Goal: Task Accomplishment & Management: Manage account settings

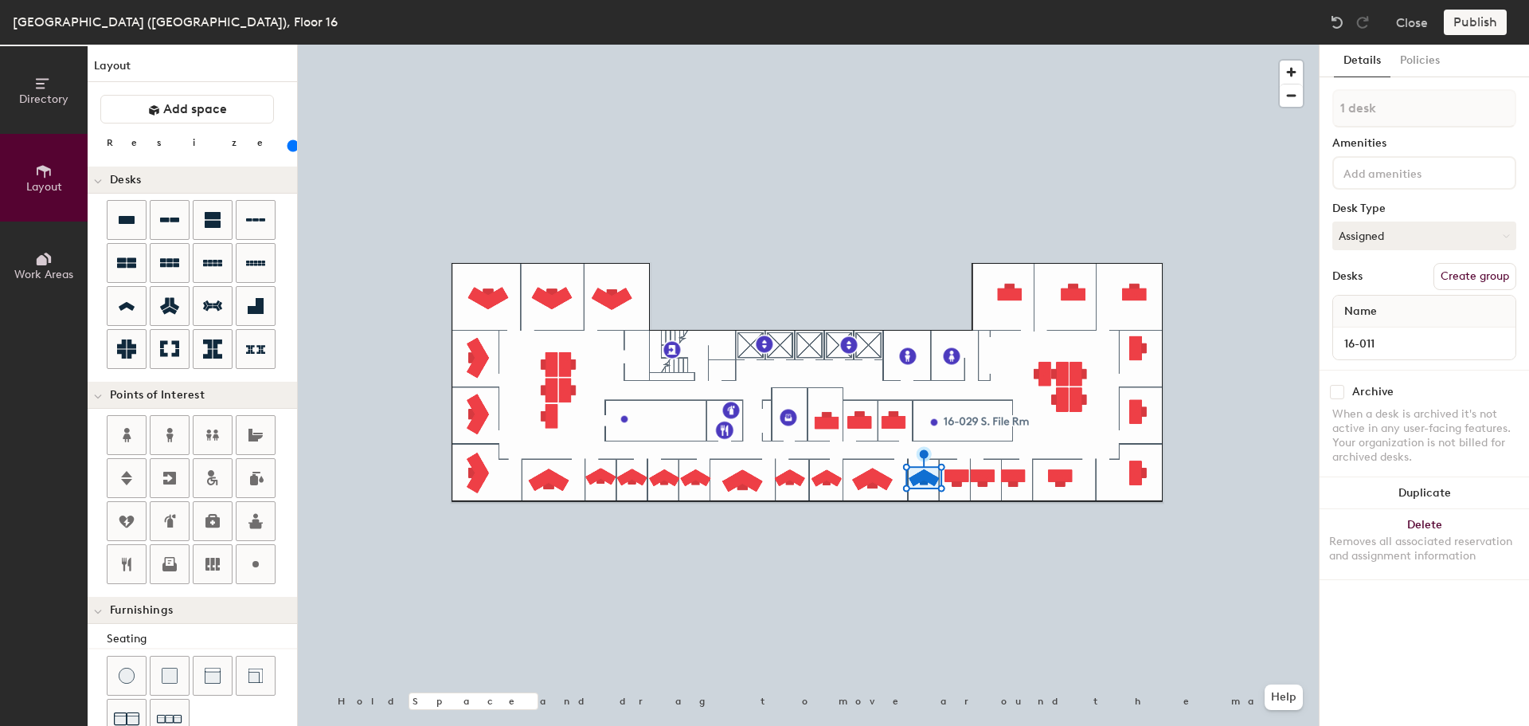
click at [1403, 491] on button "Duplicate" at bounding box center [1424, 493] width 209 height 32
click at [1399, 342] on input "16-010" at bounding box center [1424, 343] width 176 height 22
click at [1446, 543] on div "Removes all associated reservation and assignment information" at bounding box center [1424, 548] width 190 height 29
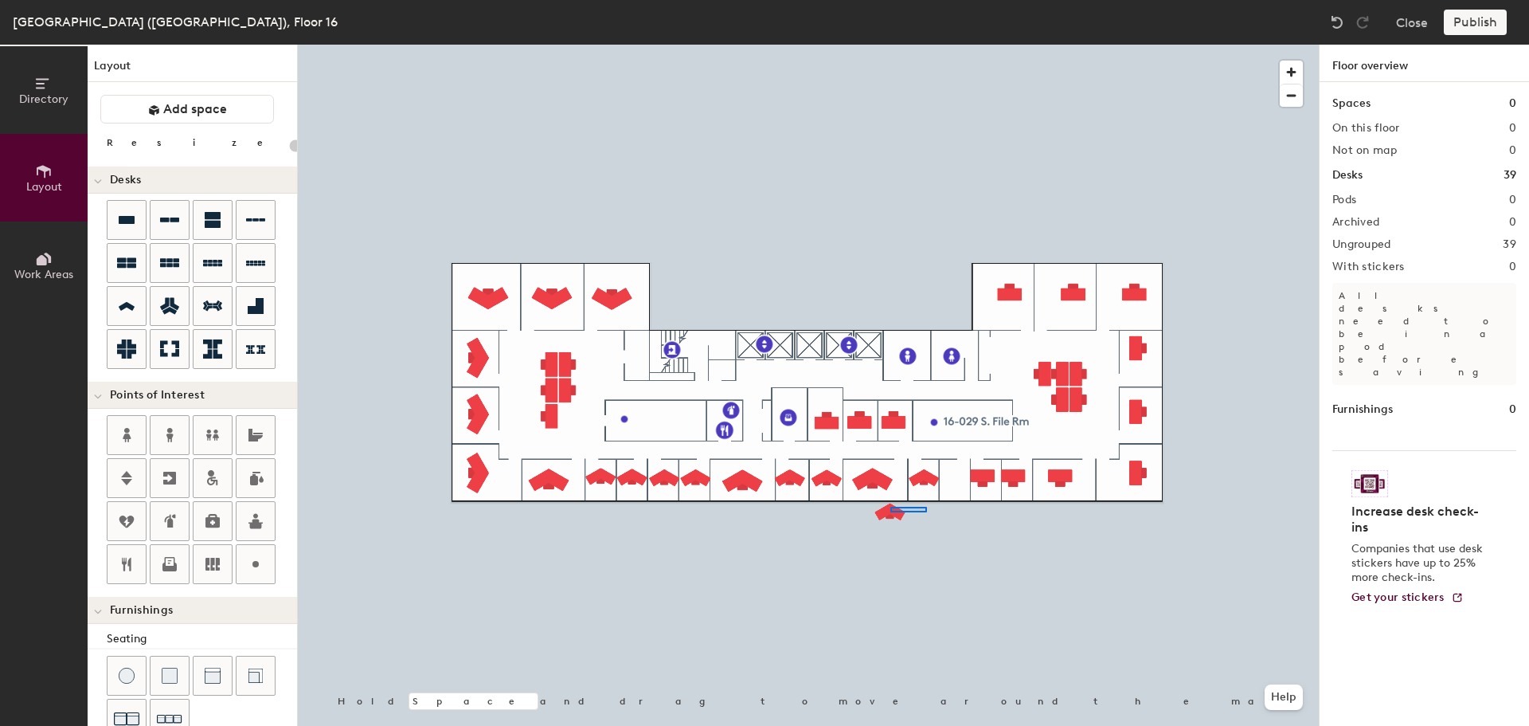
type input "120"
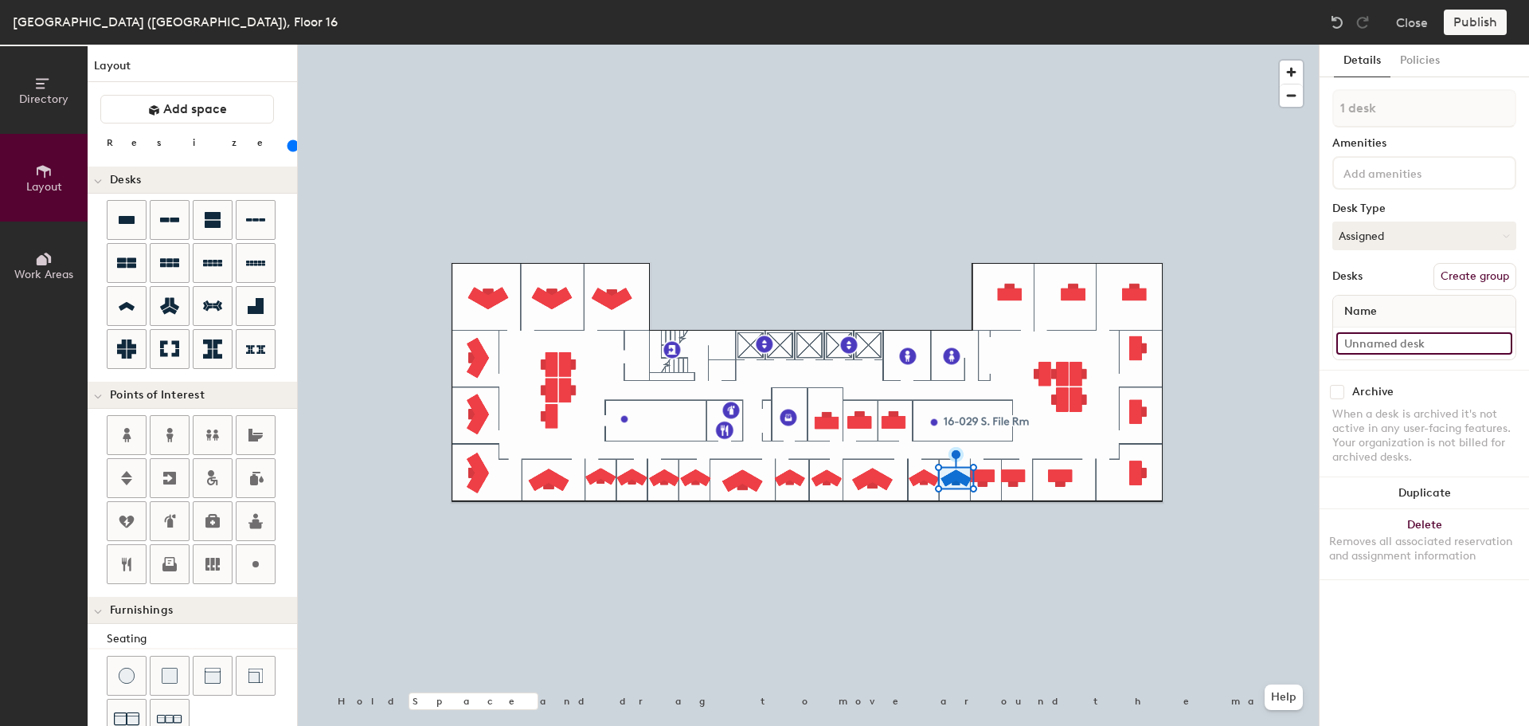
click at [1391, 342] on input at bounding box center [1424, 343] width 176 height 22
paste input "16-010"
type input "16-010"
click at [1444, 483] on button "Duplicate" at bounding box center [1424, 493] width 209 height 32
click at [984, 45] on div at bounding box center [808, 45] width 1021 height 0
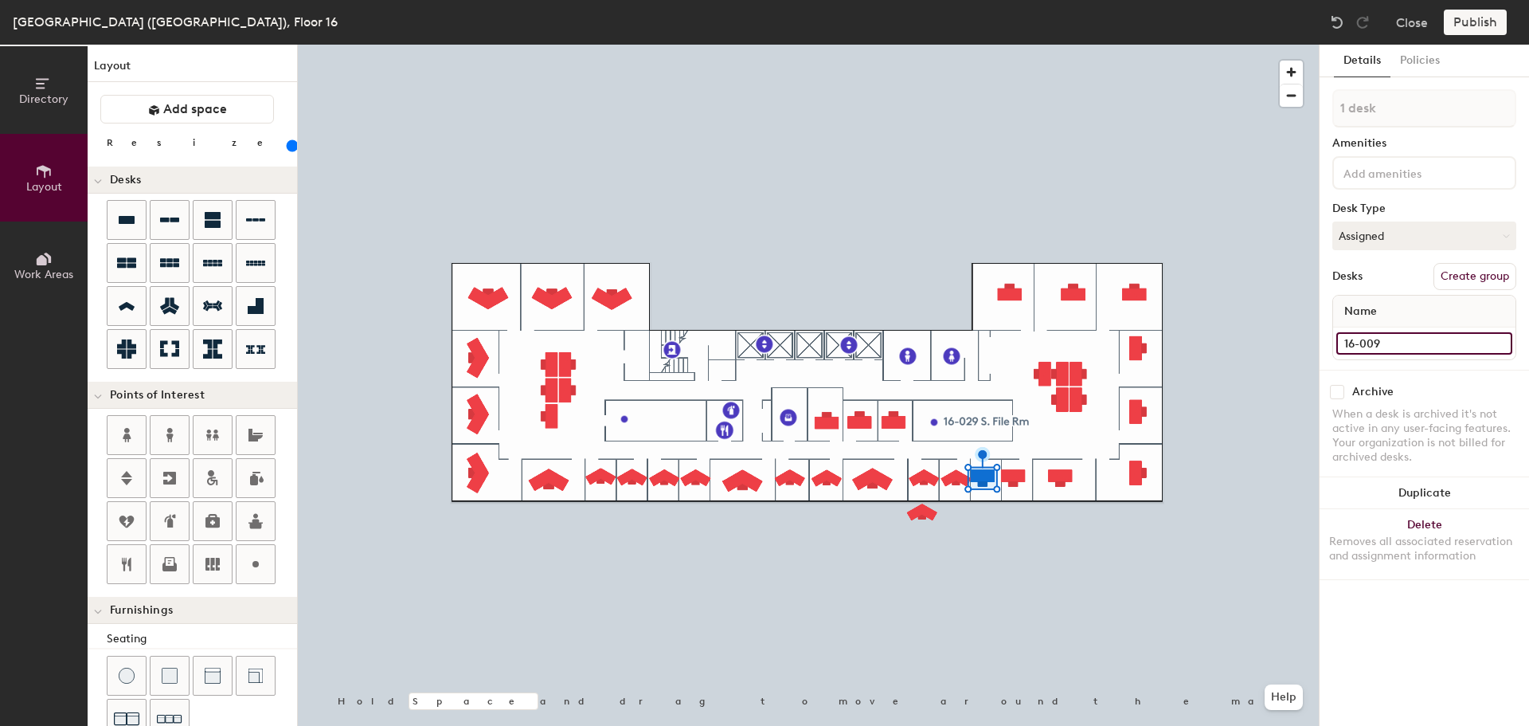
click at [1392, 340] on input "16-009" at bounding box center [1424, 343] width 176 height 22
click at [1418, 530] on button "Delete Removes all associated reservation and assignment information" at bounding box center [1424, 544] width 209 height 70
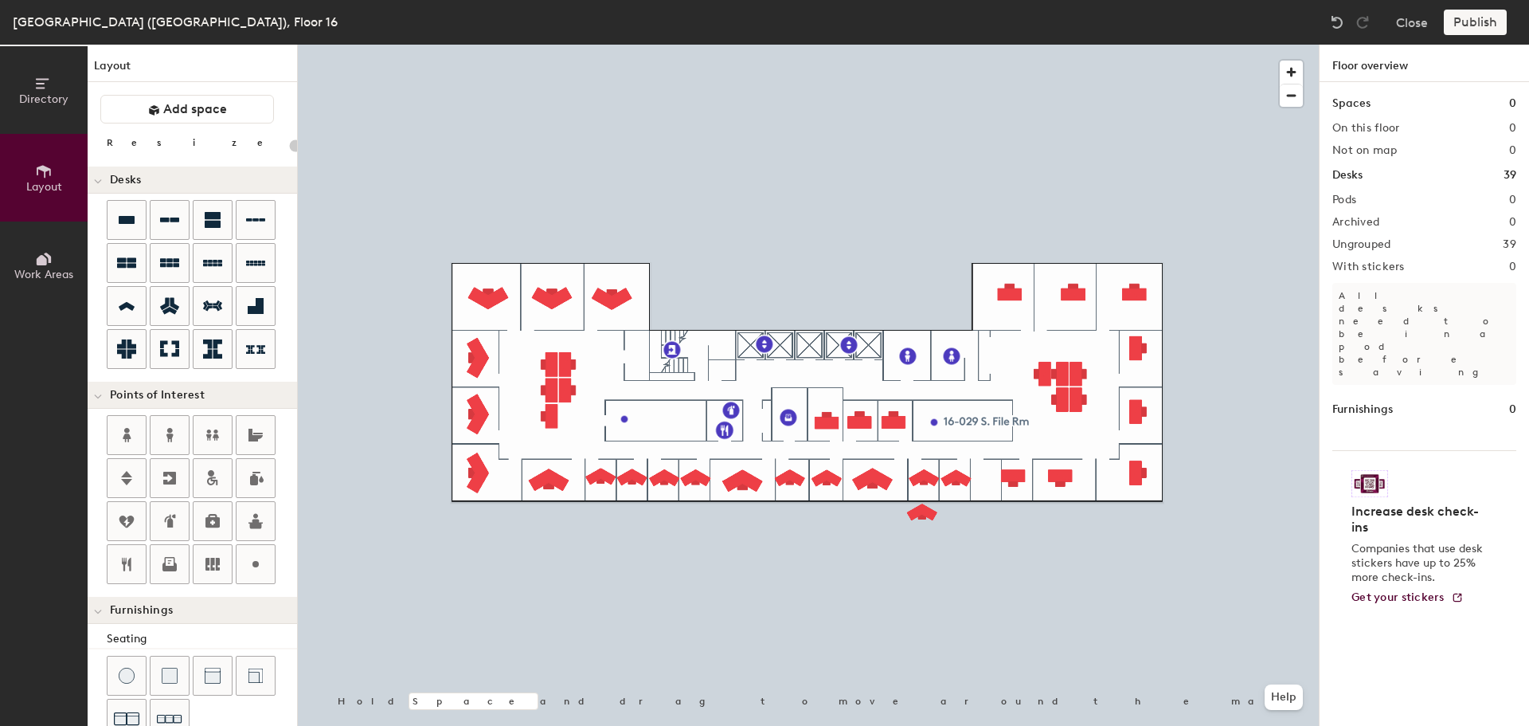
click at [918, 45] on div at bounding box center [808, 45] width 1021 height 0
type input "120"
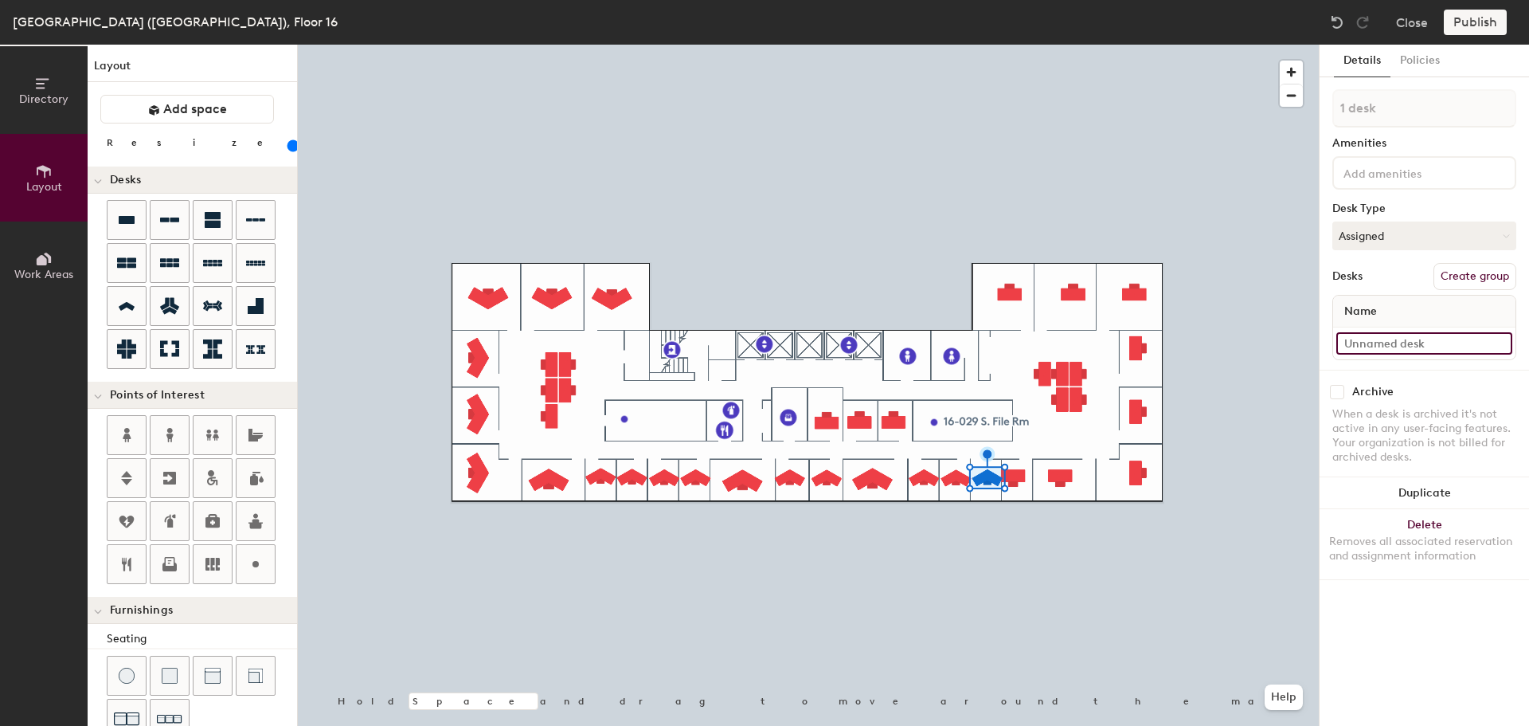
click at [1375, 340] on input at bounding box center [1424, 343] width 176 height 22
paste input "16-009"
type input "16-009"
click at [1390, 346] on input "16-008" at bounding box center [1424, 343] width 176 height 22
click at [1434, 530] on button "Delete Removes all associated reservation and assignment information" at bounding box center [1424, 544] width 209 height 70
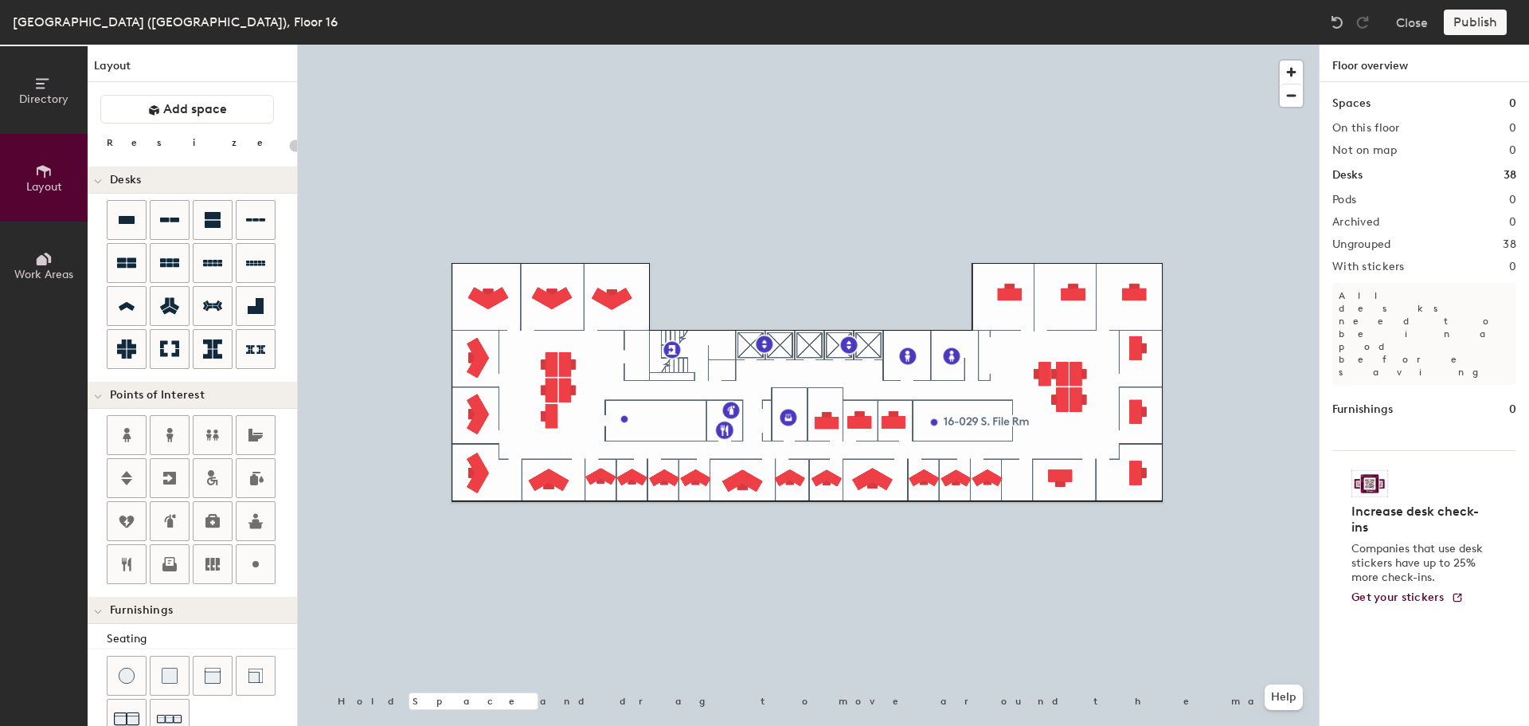
click at [985, 45] on div at bounding box center [808, 45] width 1021 height 0
type input "120"
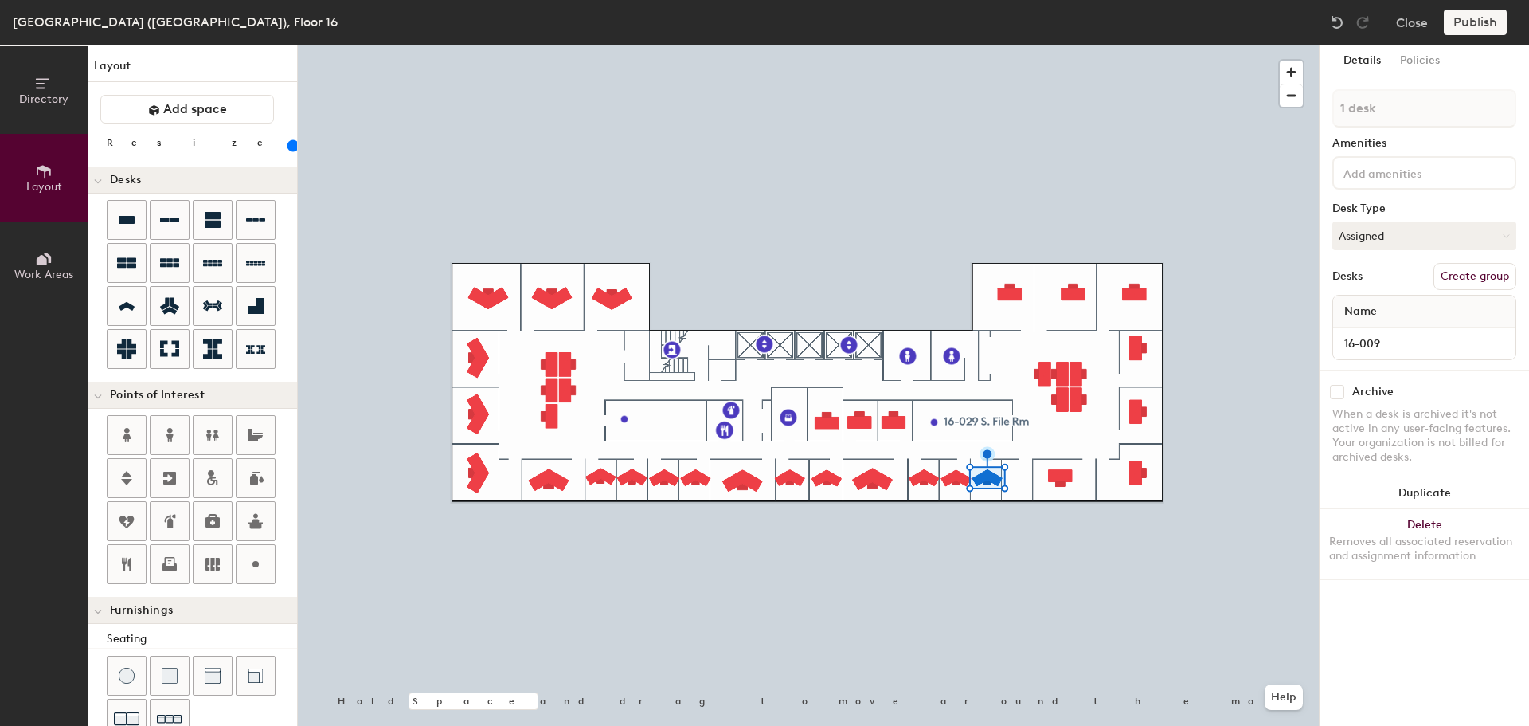
click at [1467, 493] on button "Duplicate" at bounding box center [1424, 493] width 209 height 32
click at [1384, 342] on input at bounding box center [1424, 343] width 176 height 22
paste input "16-008"
type input "16-008"
click at [1428, 484] on button "Duplicate" at bounding box center [1424, 493] width 209 height 32
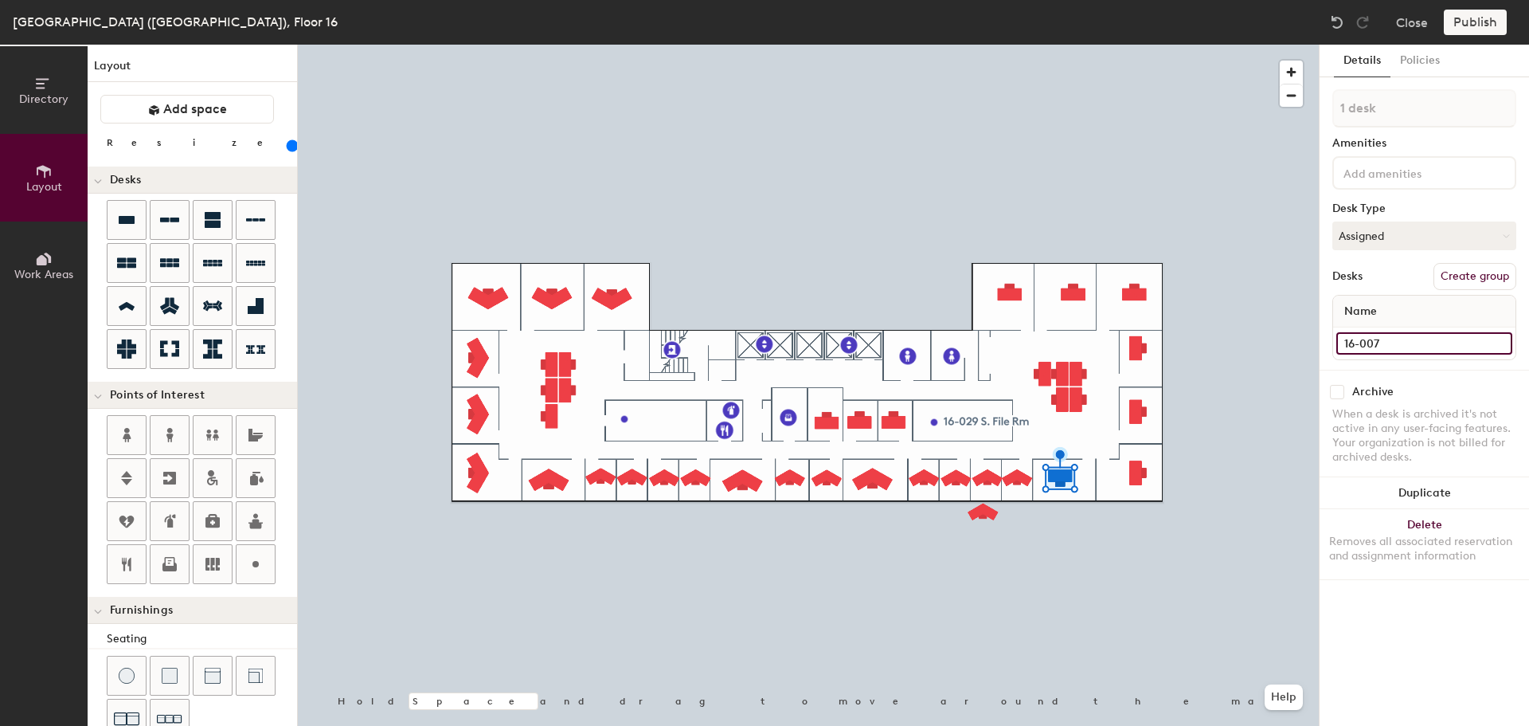
click at [1400, 341] on input "16-007" at bounding box center [1424, 343] width 176 height 22
click at [1463, 491] on button "Duplicate" at bounding box center [1424, 493] width 209 height 32
click at [1063, 45] on div at bounding box center [808, 45] width 1021 height 0
click at [1393, 355] on div "16-007" at bounding box center [1424, 343] width 182 height 32
click at [1393, 343] on input "16-007" at bounding box center [1424, 343] width 176 height 22
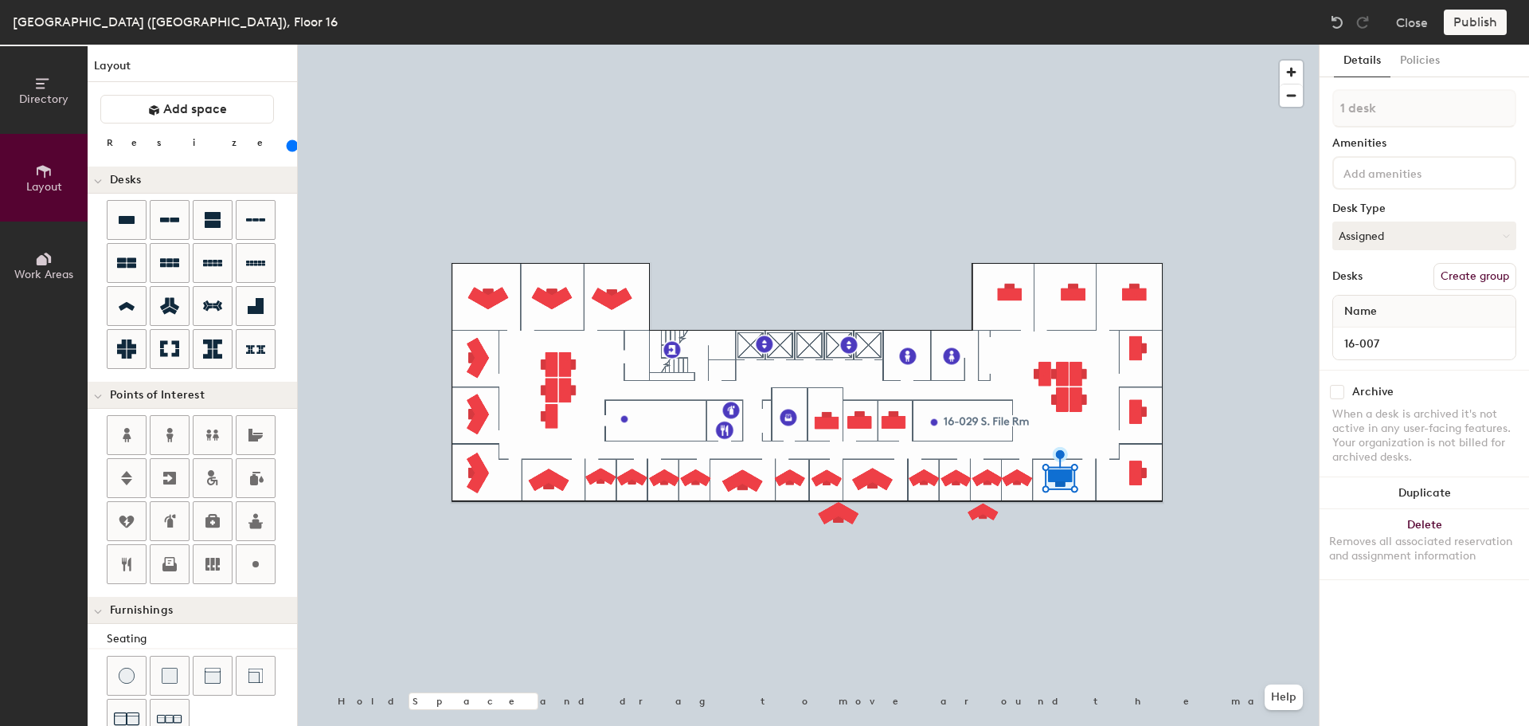
click at [1415, 534] on div "Removes all associated reservation and assignment information" at bounding box center [1424, 548] width 190 height 29
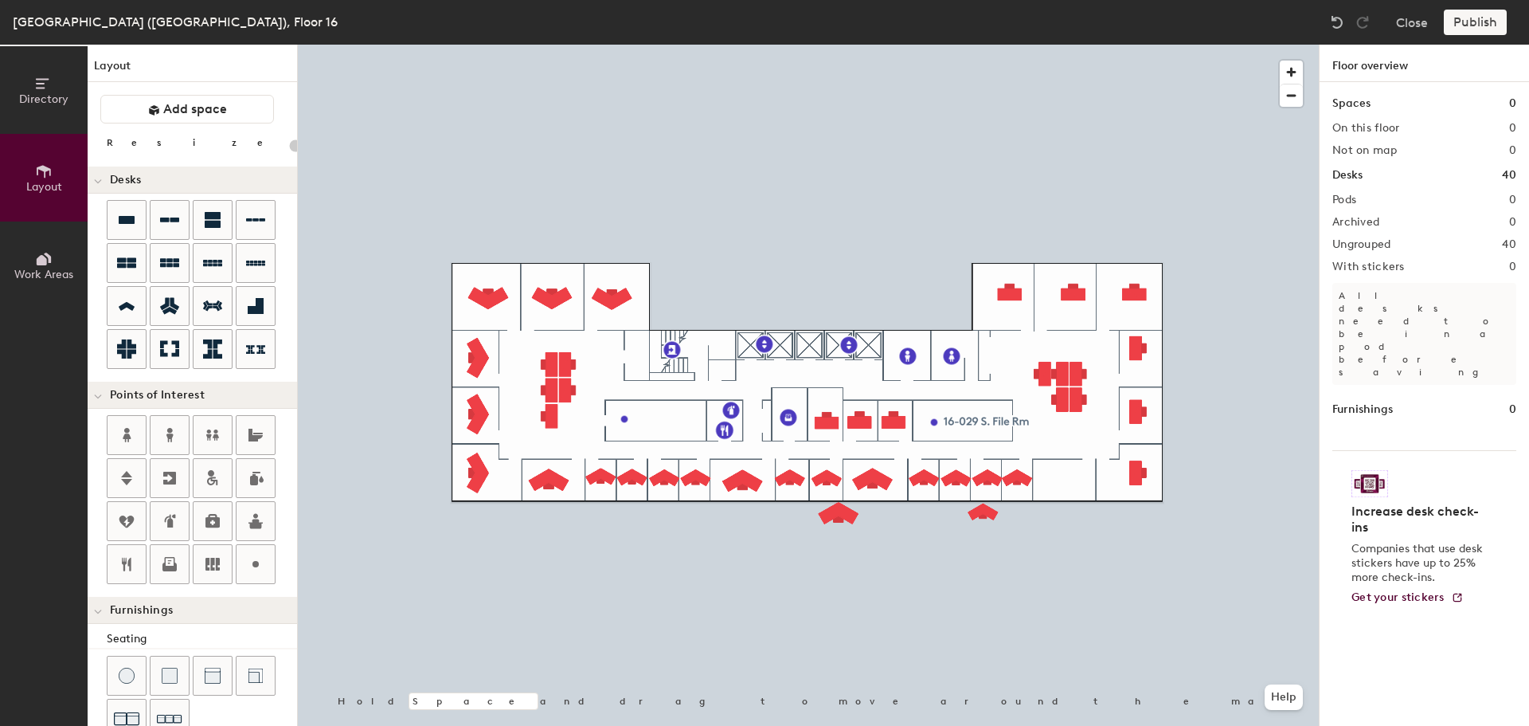
click at [840, 45] on div at bounding box center [808, 45] width 1021 height 0
type input "160"
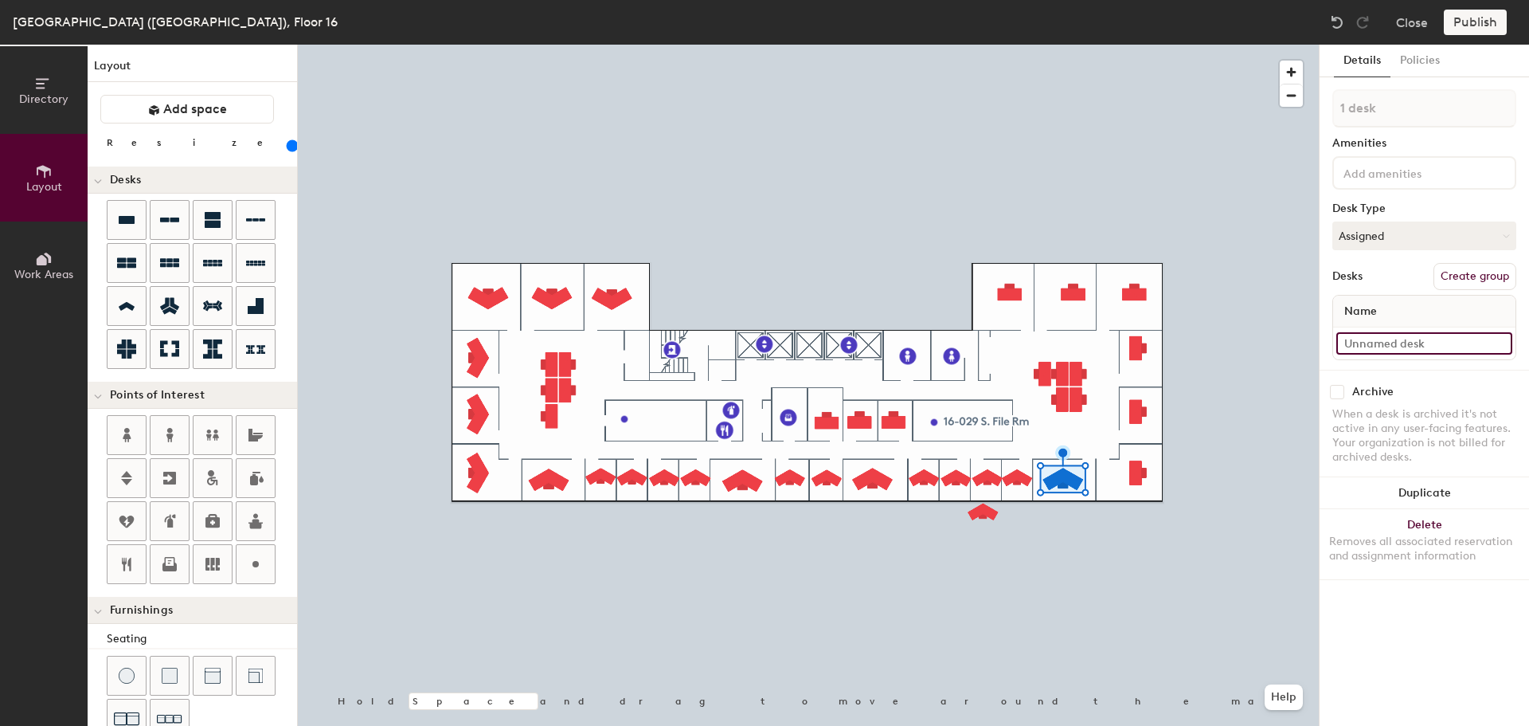
click at [1383, 338] on input at bounding box center [1424, 343] width 176 height 22
paste input "16-007"
type input "16-007"
click at [1406, 488] on button "Duplicate" at bounding box center [1424, 493] width 209 height 32
click at [1413, 342] on input "16-006" at bounding box center [1424, 343] width 176 height 22
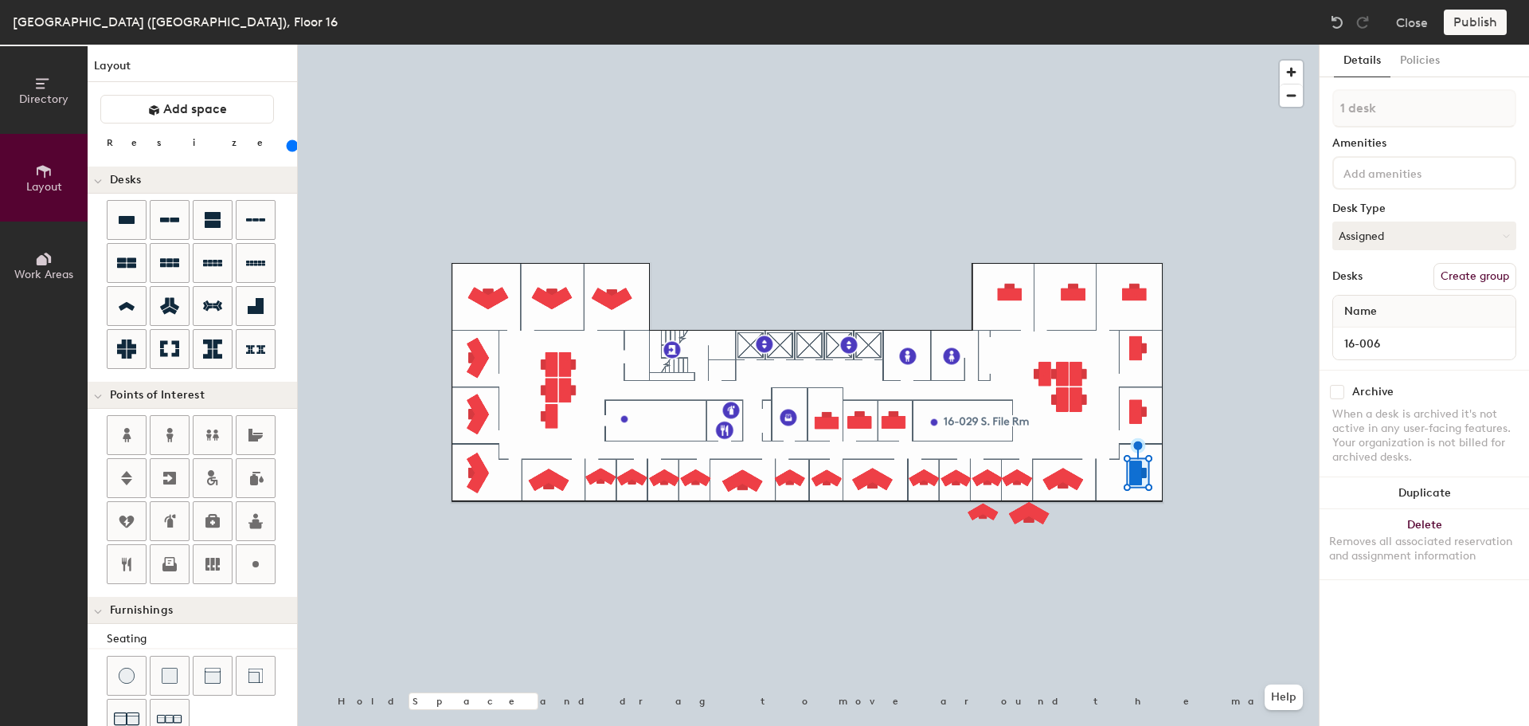
click at [1410, 529] on button "Delete Removes all associated reservation and assignment information" at bounding box center [1424, 544] width 209 height 70
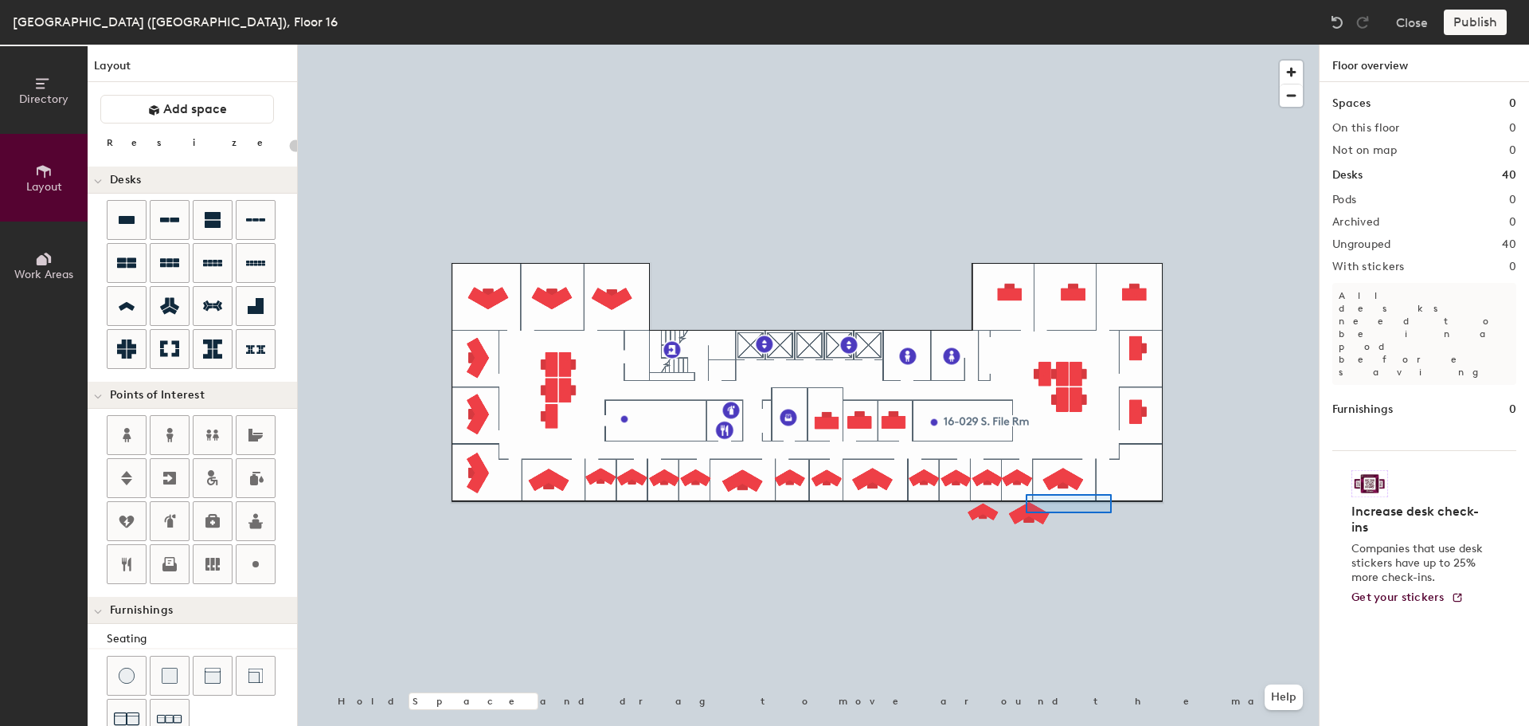
type input "160"
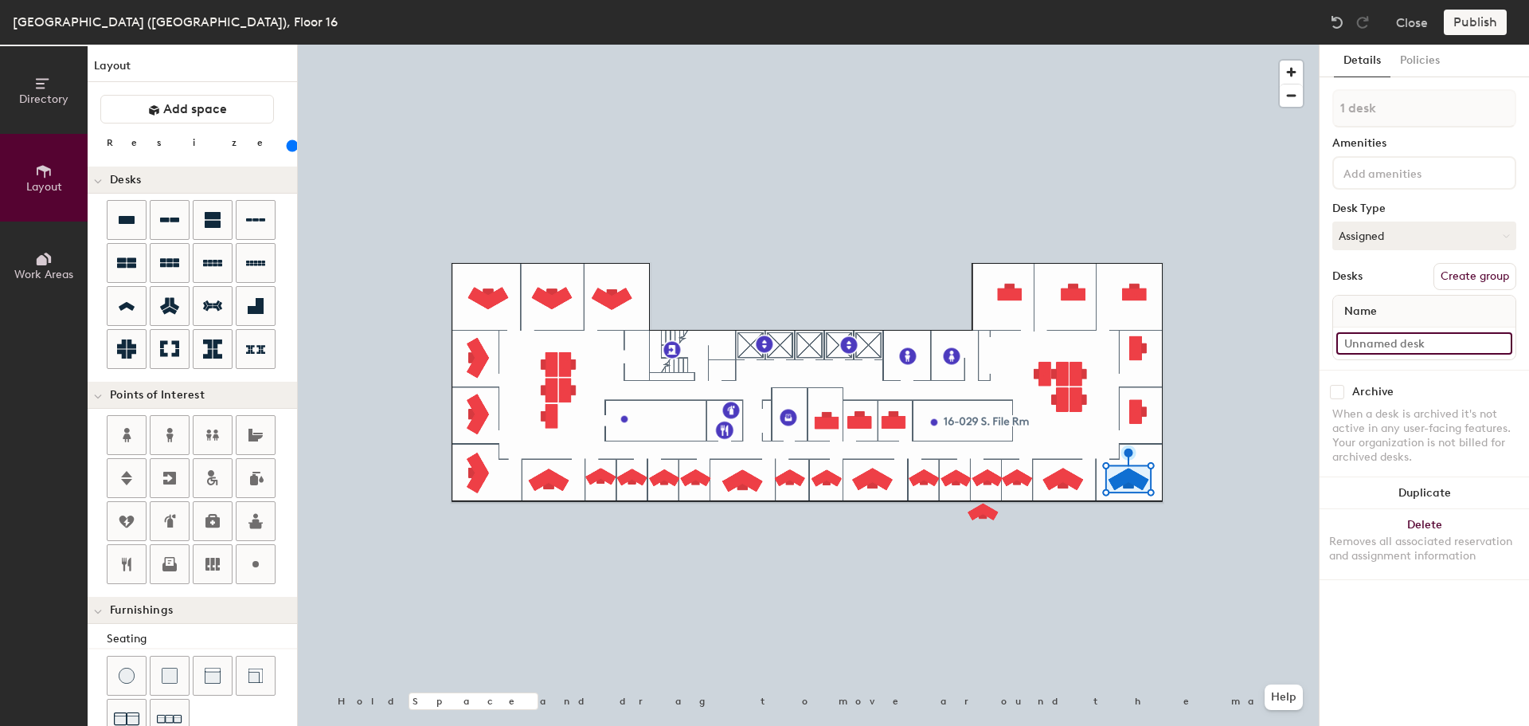
click at [1398, 339] on input at bounding box center [1424, 343] width 176 height 22
paste input "16-006"
type input "16-006"
click at [1407, 340] on input "16-005" at bounding box center [1424, 343] width 176 height 22
click at [1421, 530] on button "Delete Removes all associated reservation and assignment information" at bounding box center [1424, 544] width 209 height 70
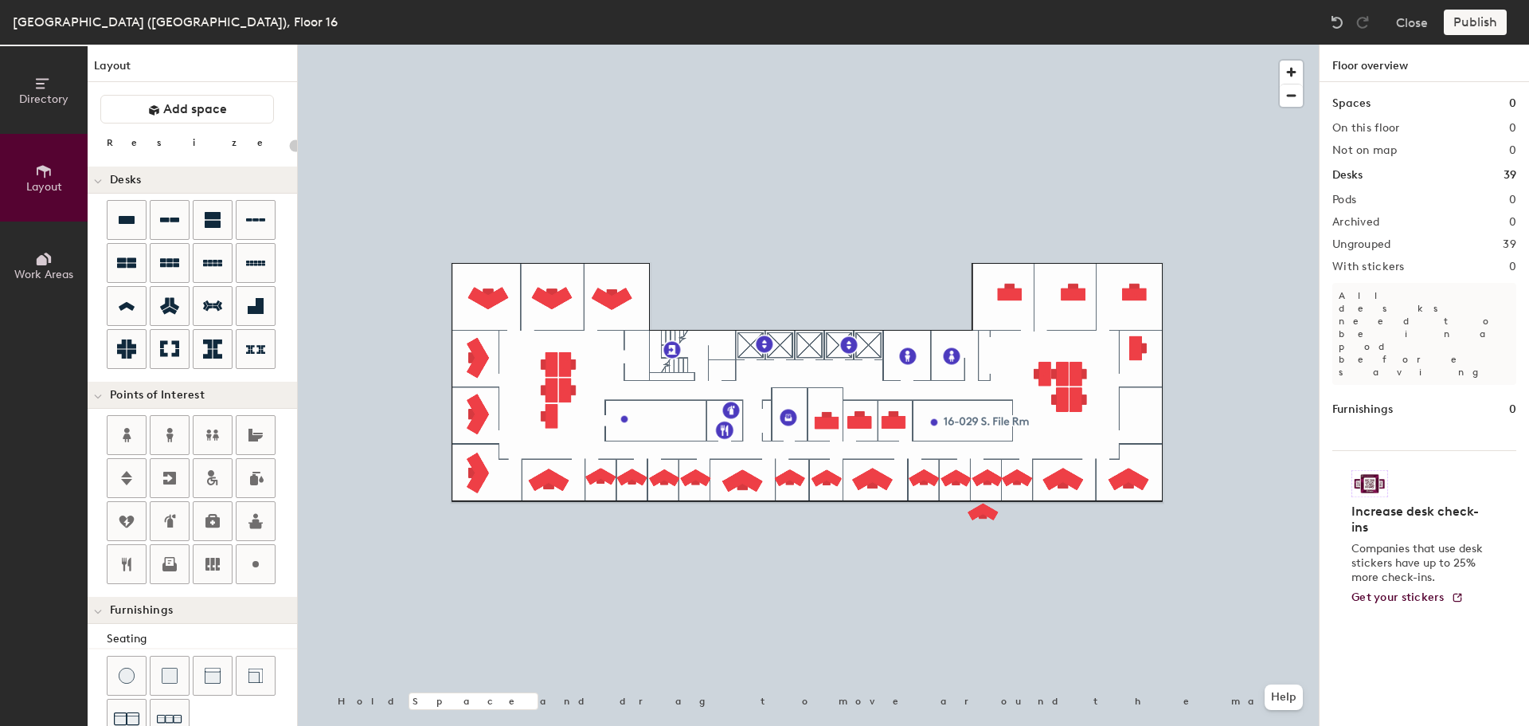
click at [1125, 45] on div at bounding box center [808, 45] width 1021 height 0
type input "160"
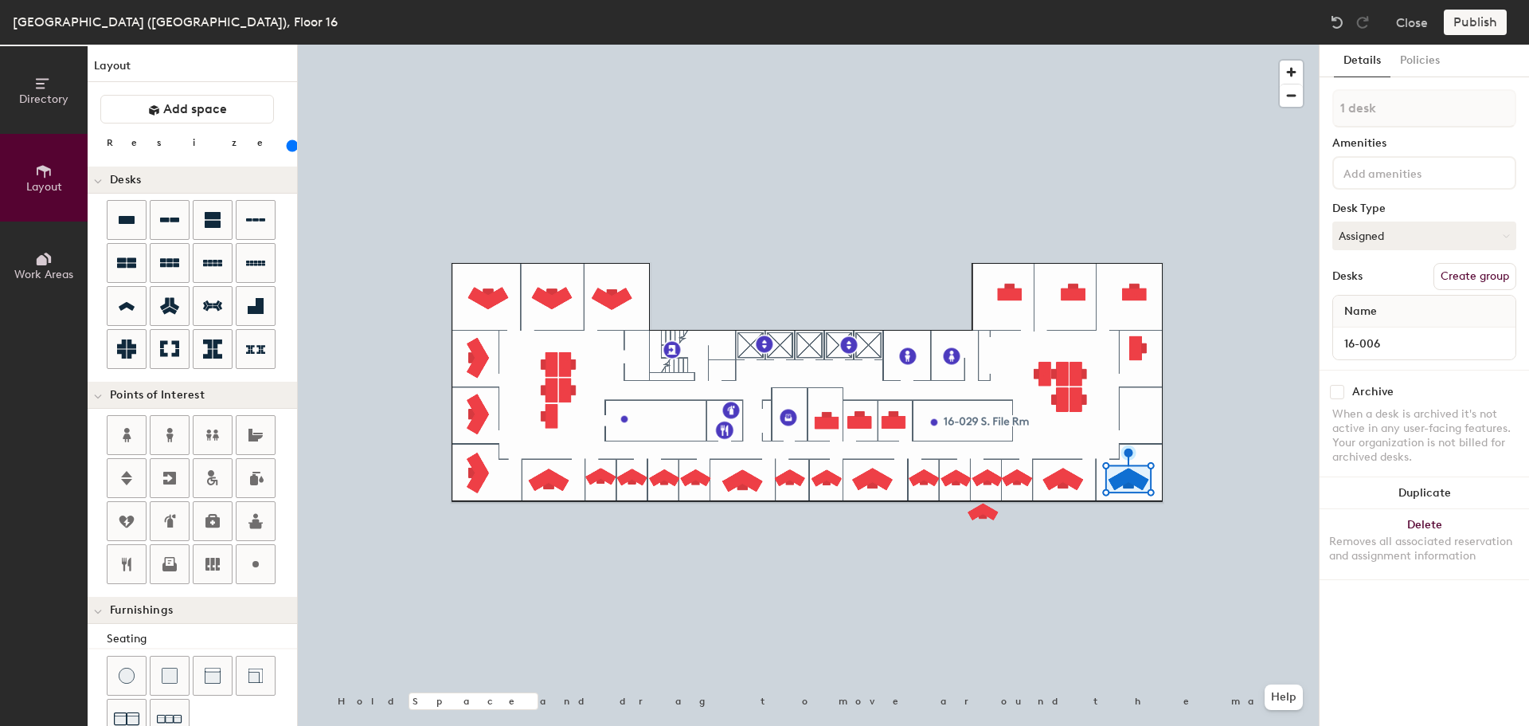
click at [1430, 496] on button "Duplicate" at bounding box center [1424, 493] width 209 height 32
click at [1387, 348] on input at bounding box center [1424, 343] width 176 height 22
paste input "16-005"
type input "16-005"
click at [1415, 494] on button "Duplicate" at bounding box center [1424, 493] width 209 height 32
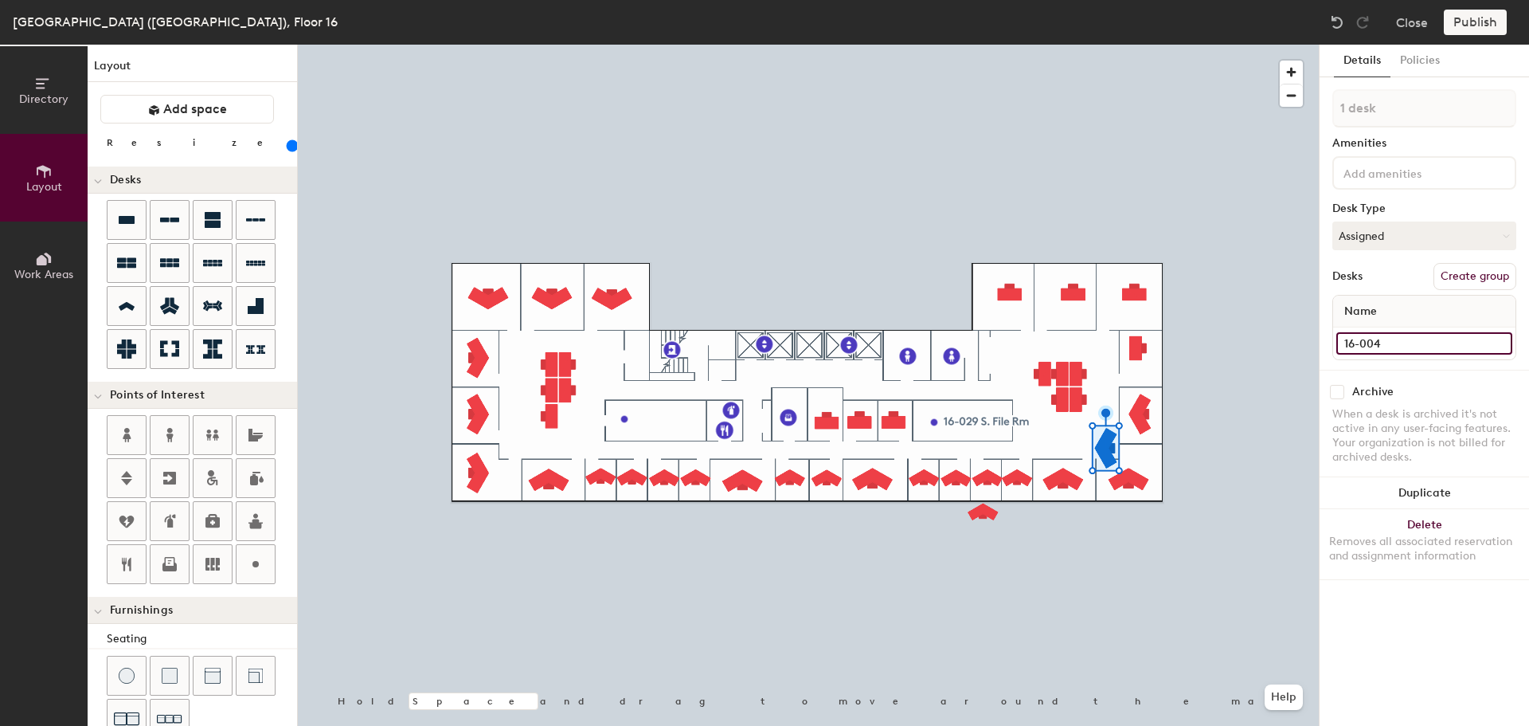
click at [1395, 342] on input "16-004" at bounding box center [1424, 343] width 176 height 22
click at [1420, 538] on div "Removes all associated reservation and assignment information" at bounding box center [1424, 548] width 190 height 29
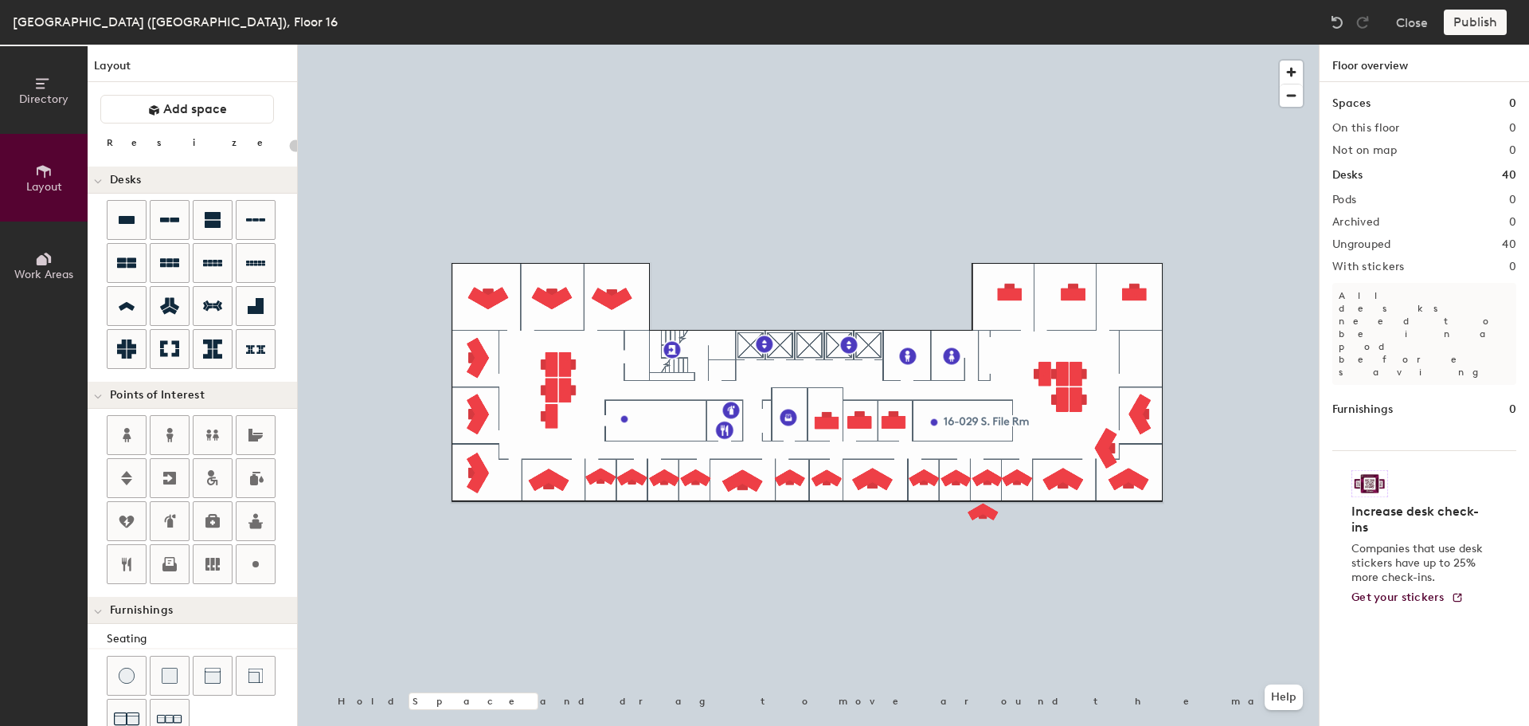
click at [1104, 45] on div at bounding box center [808, 45] width 1021 height 0
type input "160"
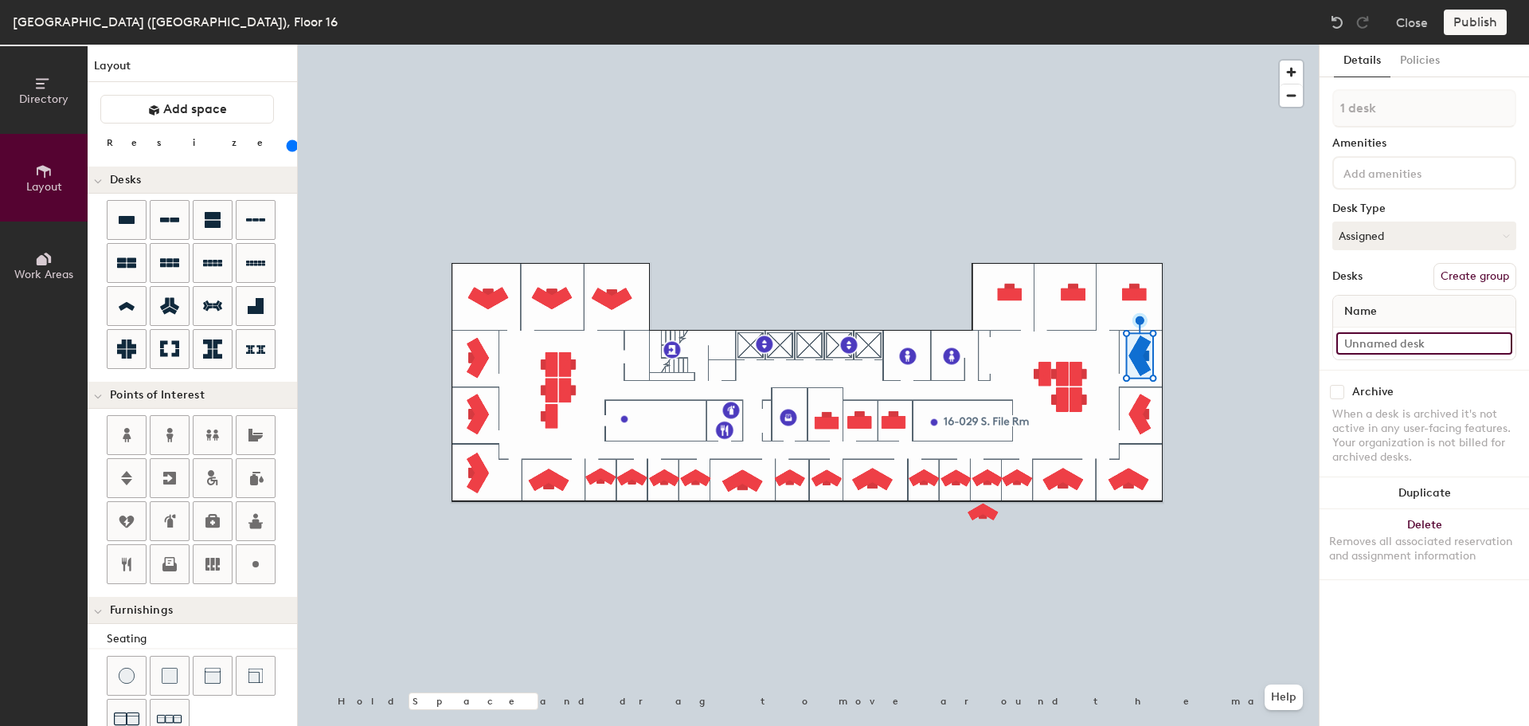
click at [1376, 346] on input at bounding box center [1424, 343] width 176 height 22
paste input "16-004"
type input "16-004"
click at [1415, 495] on button "Duplicate" at bounding box center [1424, 493] width 209 height 32
click at [1399, 345] on input "16-003" at bounding box center [1424, 343] width 176 height 22
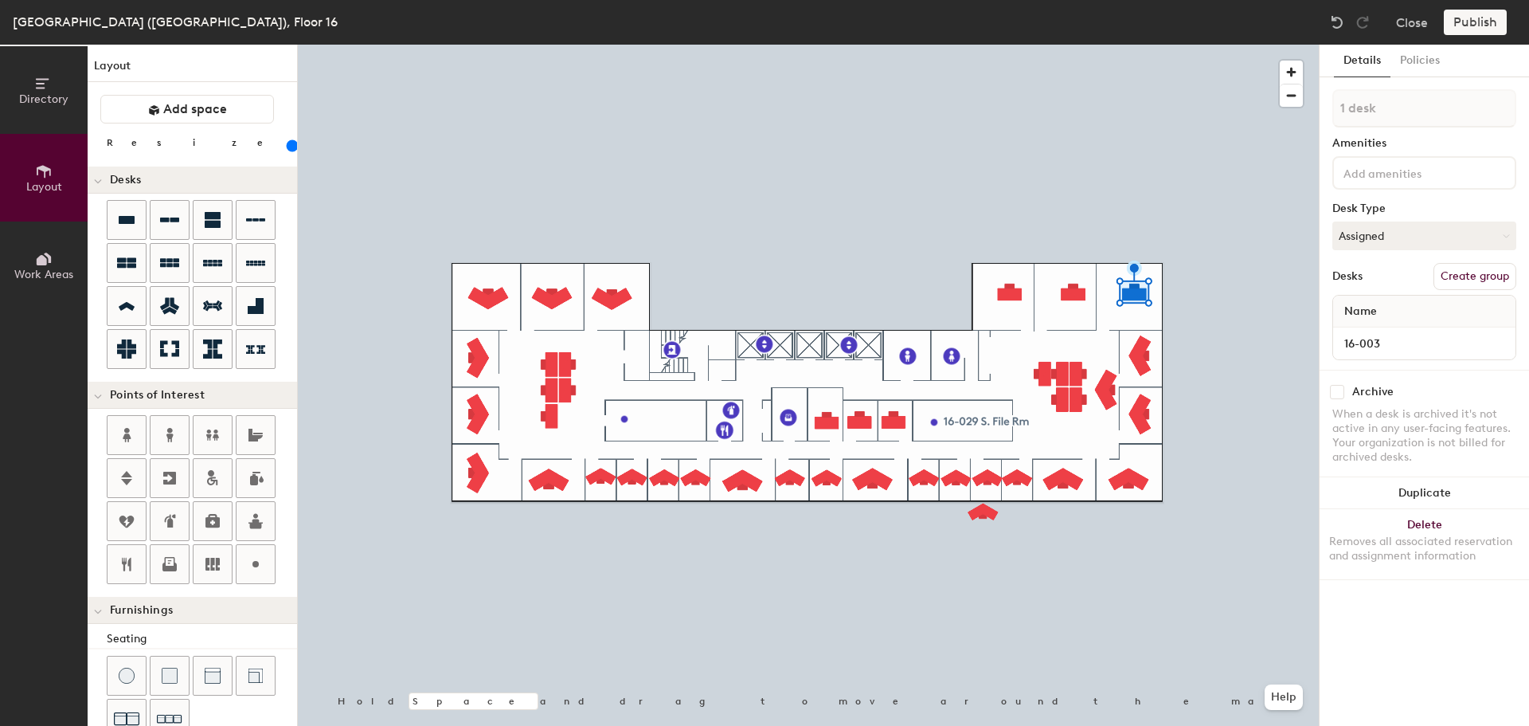
click at [1447, 546] on div "Removes all associated reservation and assignment information" at bounding box center [1424, 548] width 190 height 29
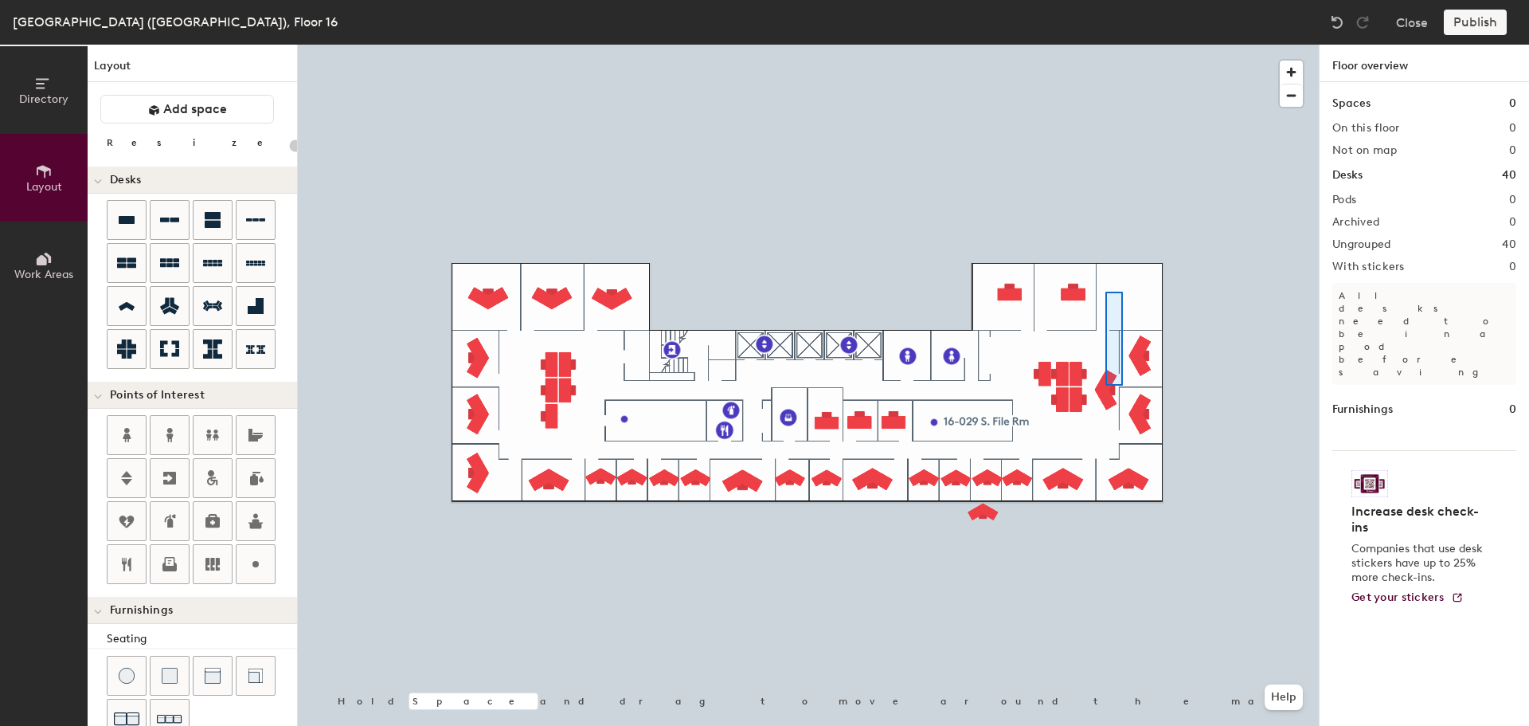
type input "160"
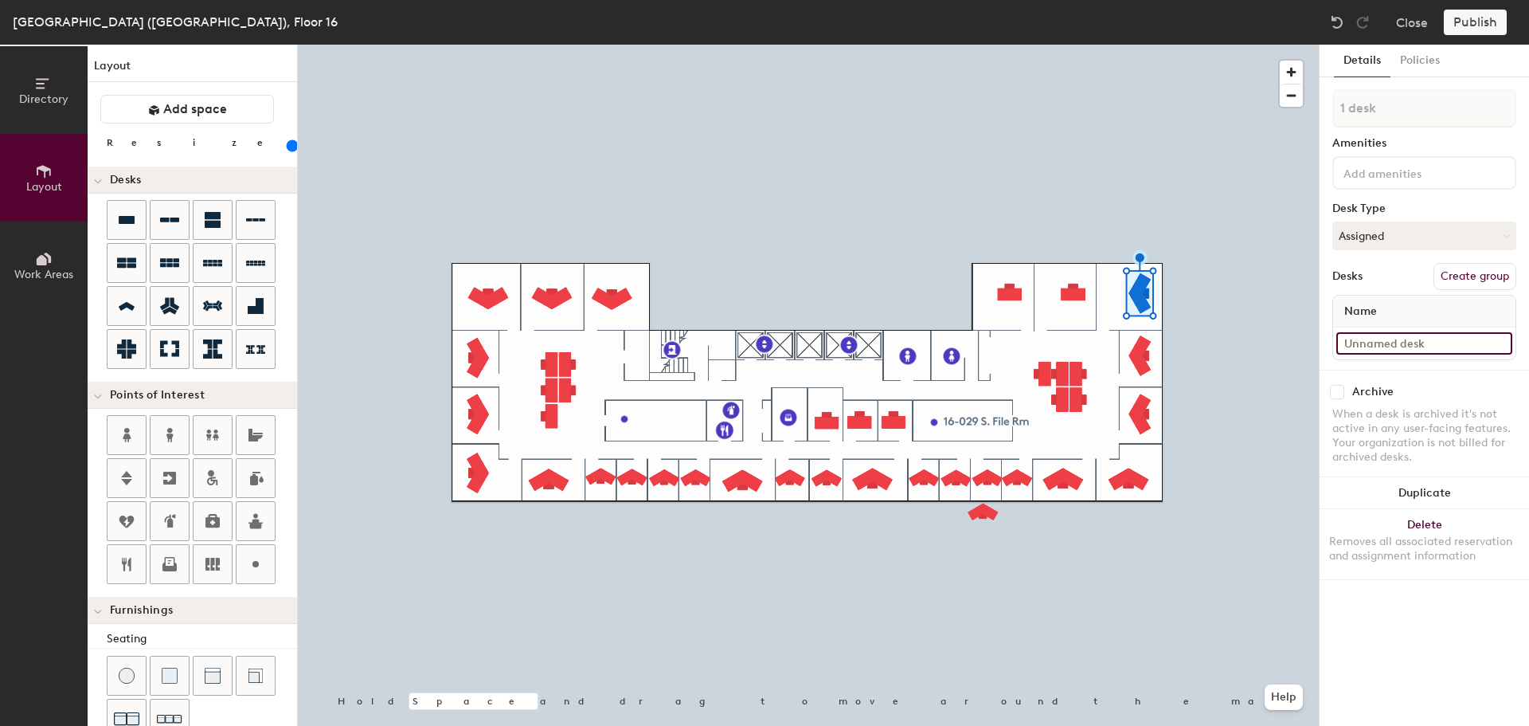
click at [1405, 342] on input at bounding box center [1424, 343] width 176 height 22
paste input "16-003"
type input "16-003"
click at [1392, 343] on input "16-002" at bounding box center [1424, 343] width 176 height 22
click at [1423, 524] on button "Delete Removes all associated reservation and assignment information" at bounding box center [1424, 544] width 209 height 70
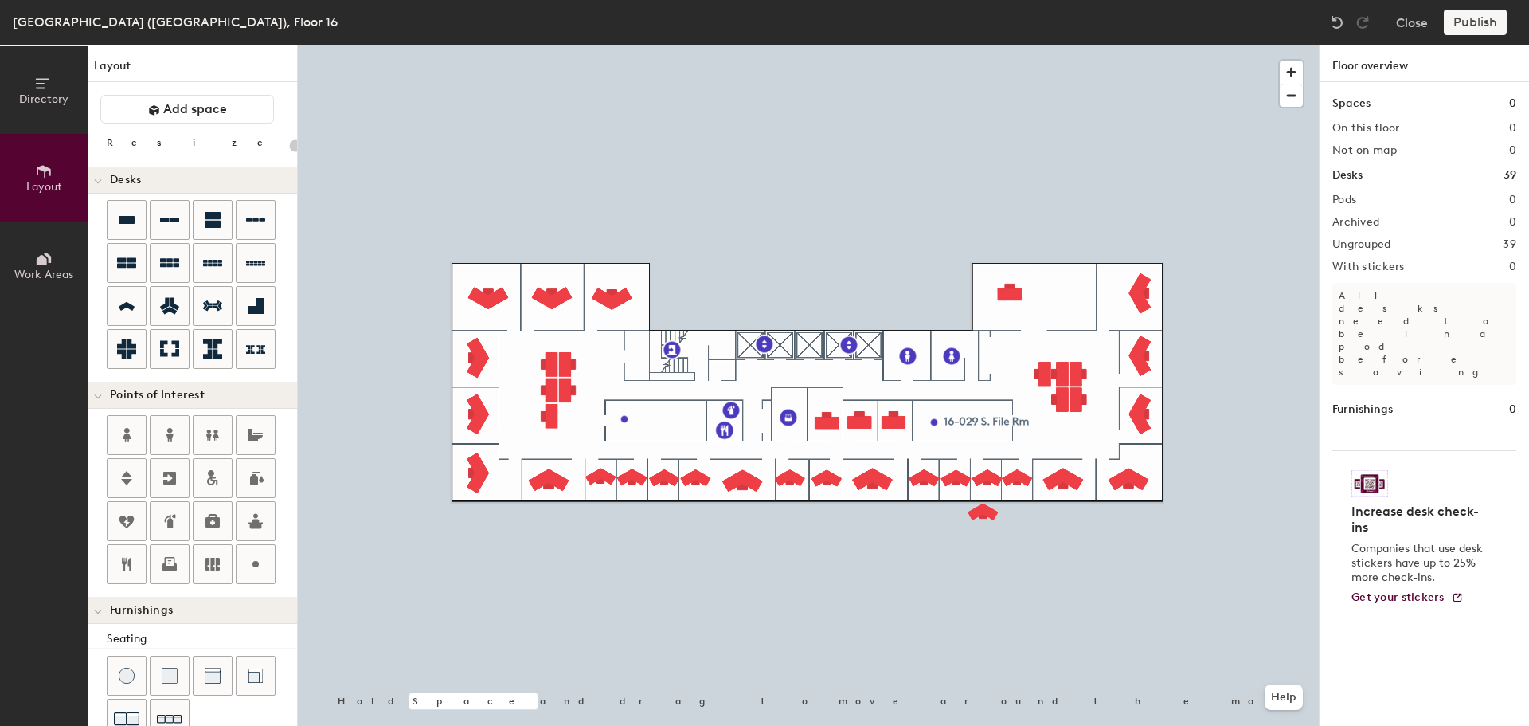
type input "160"
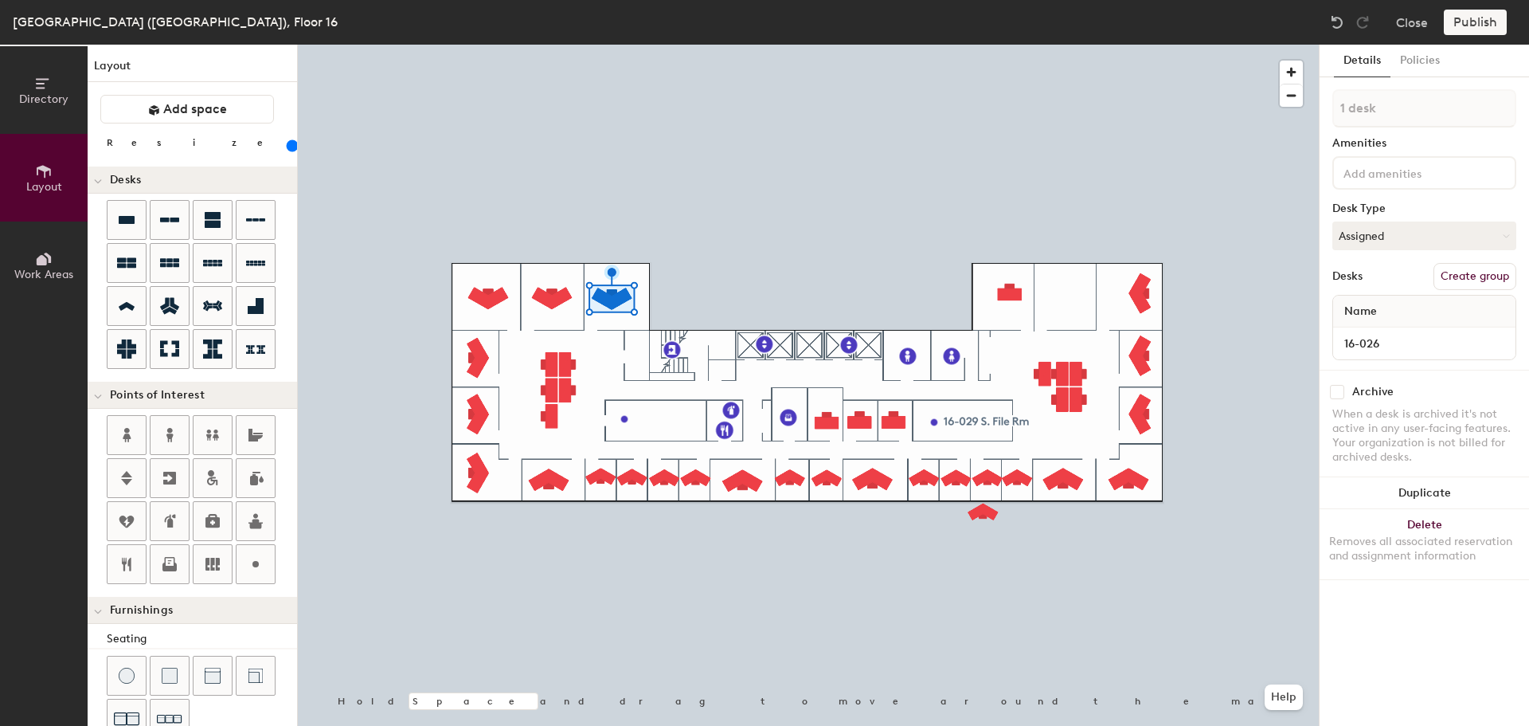
click at [1442, 486] on button "Duplicate" at bounding box center [1424, 493] width 209 height 32
click at [1390, 351] on input at bounding box center [1424, 343] width 176 height 22
paste input "16-002"
type input "16-002"
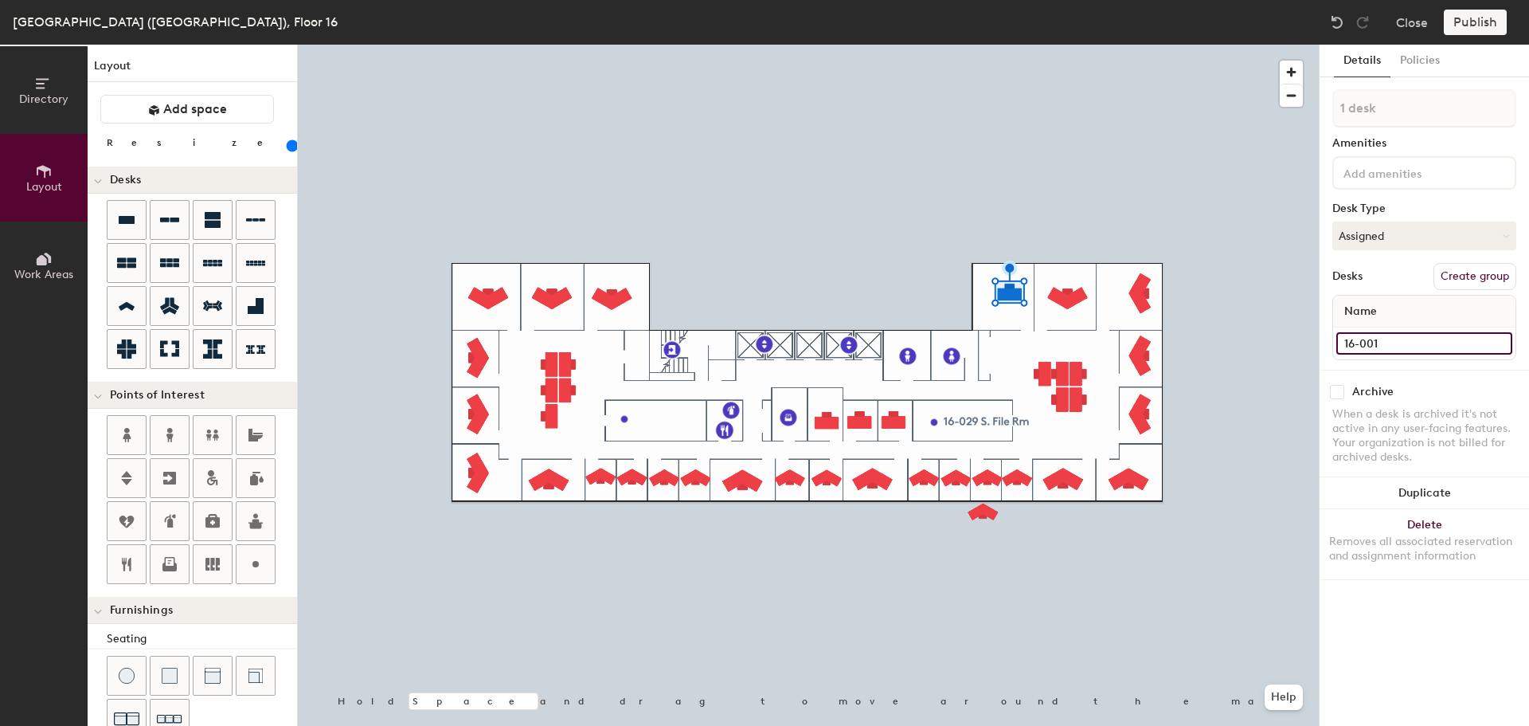
click at [1397, 340] on input "16-001" at bounding box center [1424, 343] width 176 height 22
click at [1431, 526] on button "Delete Removes all associated reservation and assignment information" at bounding box center [1424, 544] width 209 height 70
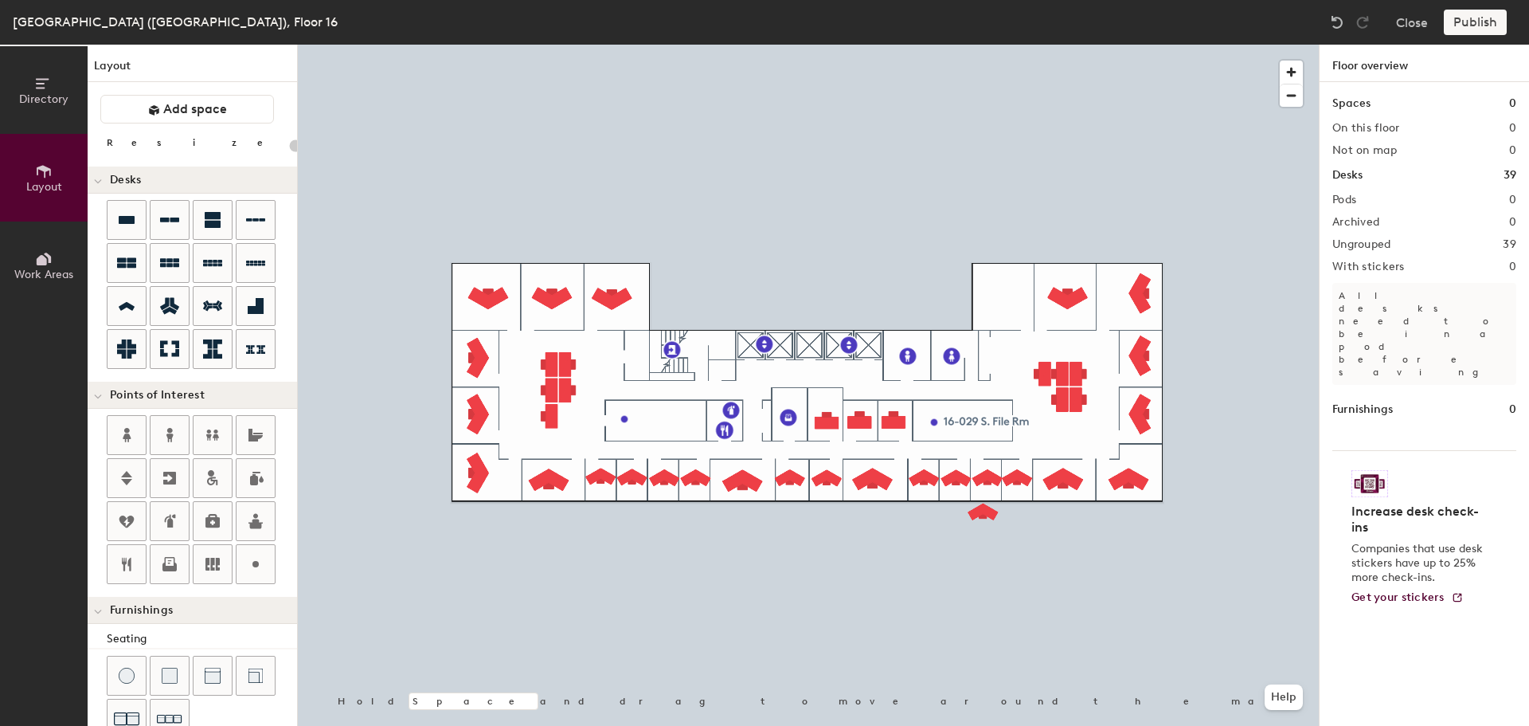
click at [1069, 45] on div at bounding box center [808, 45] width 1021 height 0
type input "160"
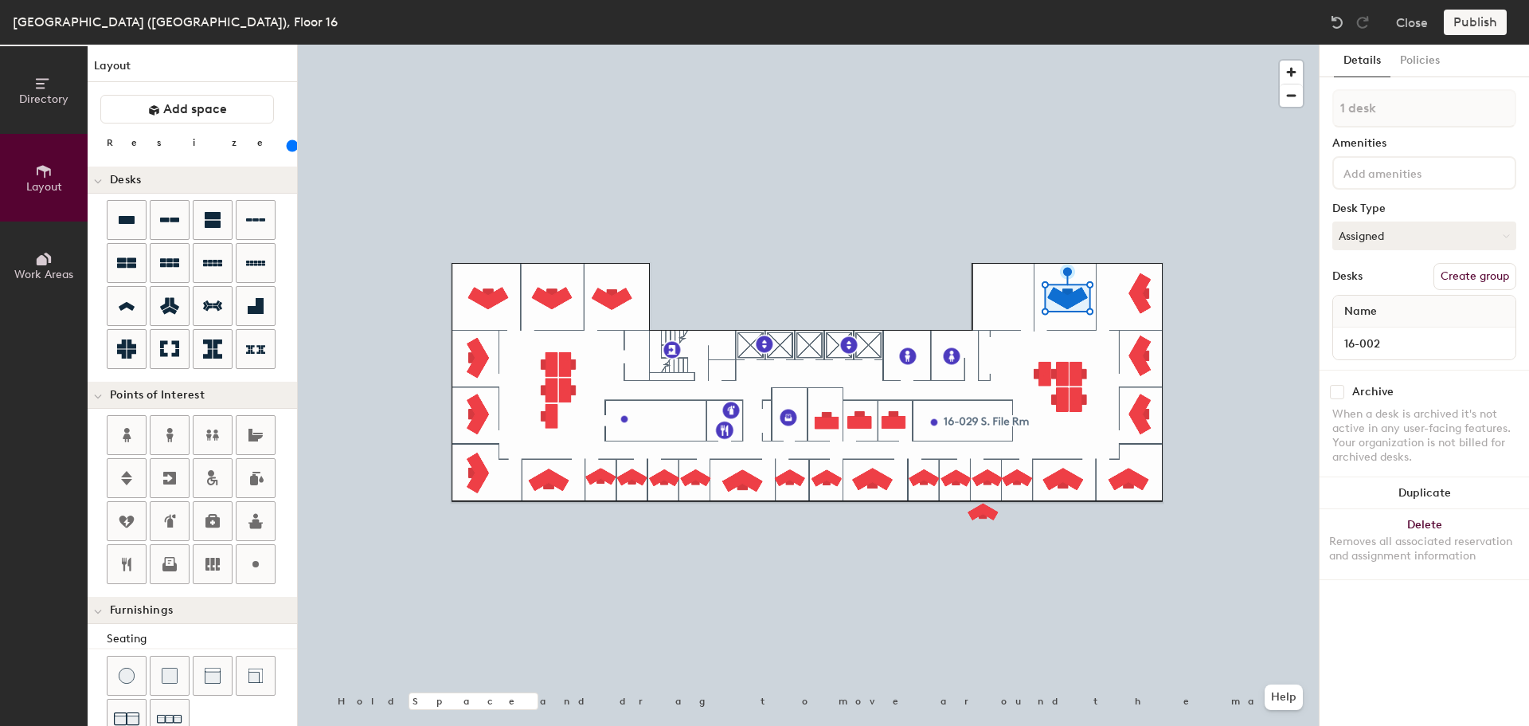
click at [1436, 495] on button "Duplicate" at bounding box center [1424, 493] width 209 height 32
click at [1407, 339] on input at bounding box center [1424, 343] width 176 height 22
paste input "16-001"
type input "16-001"
click at [1456, 540] on div "Removes all associated reservation and assignment information" at bounding box center [1424, 548] width 190 height 29
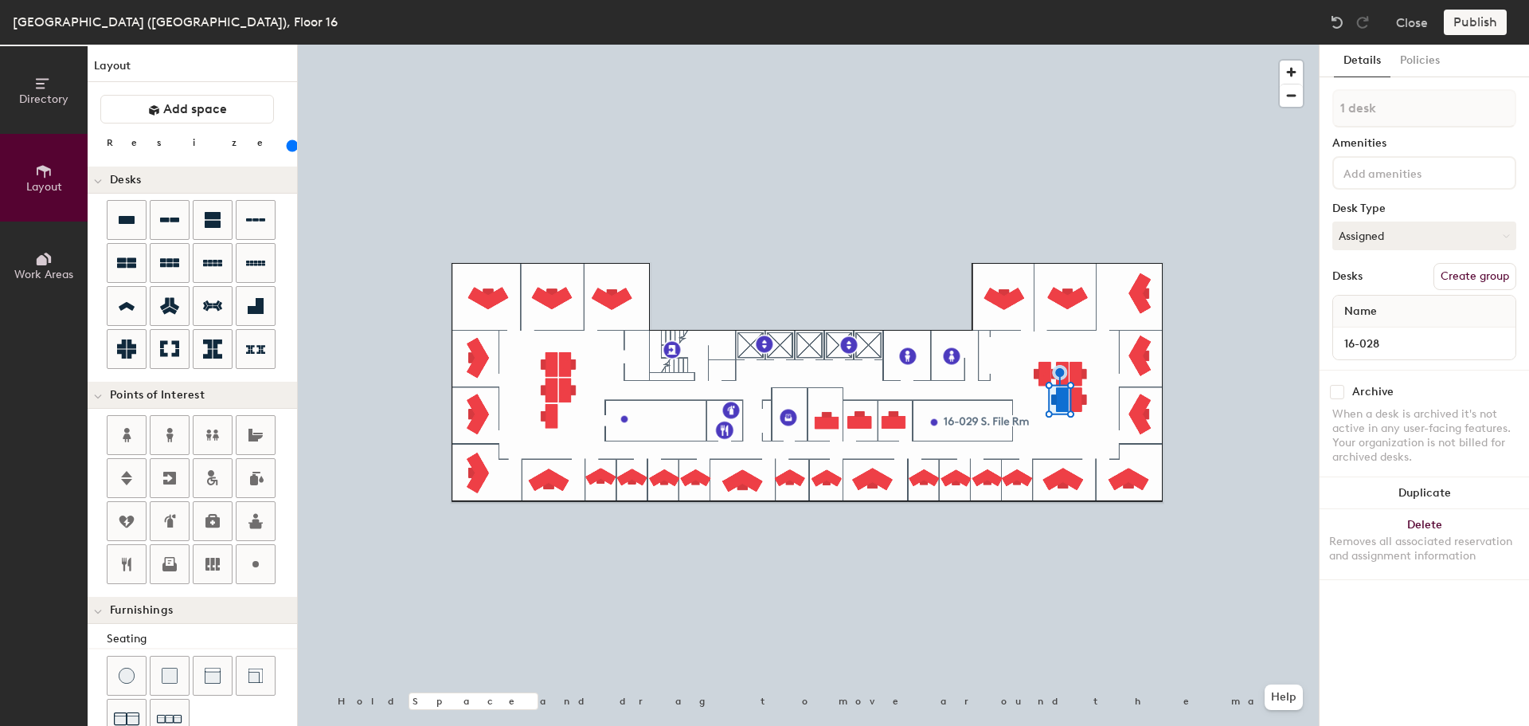
click at [1040, 45] on div at bounding box center [808, 45] width 1021 height 0
click at [550, 45] on div at bounding box center [808, 45] width 1021 height 0
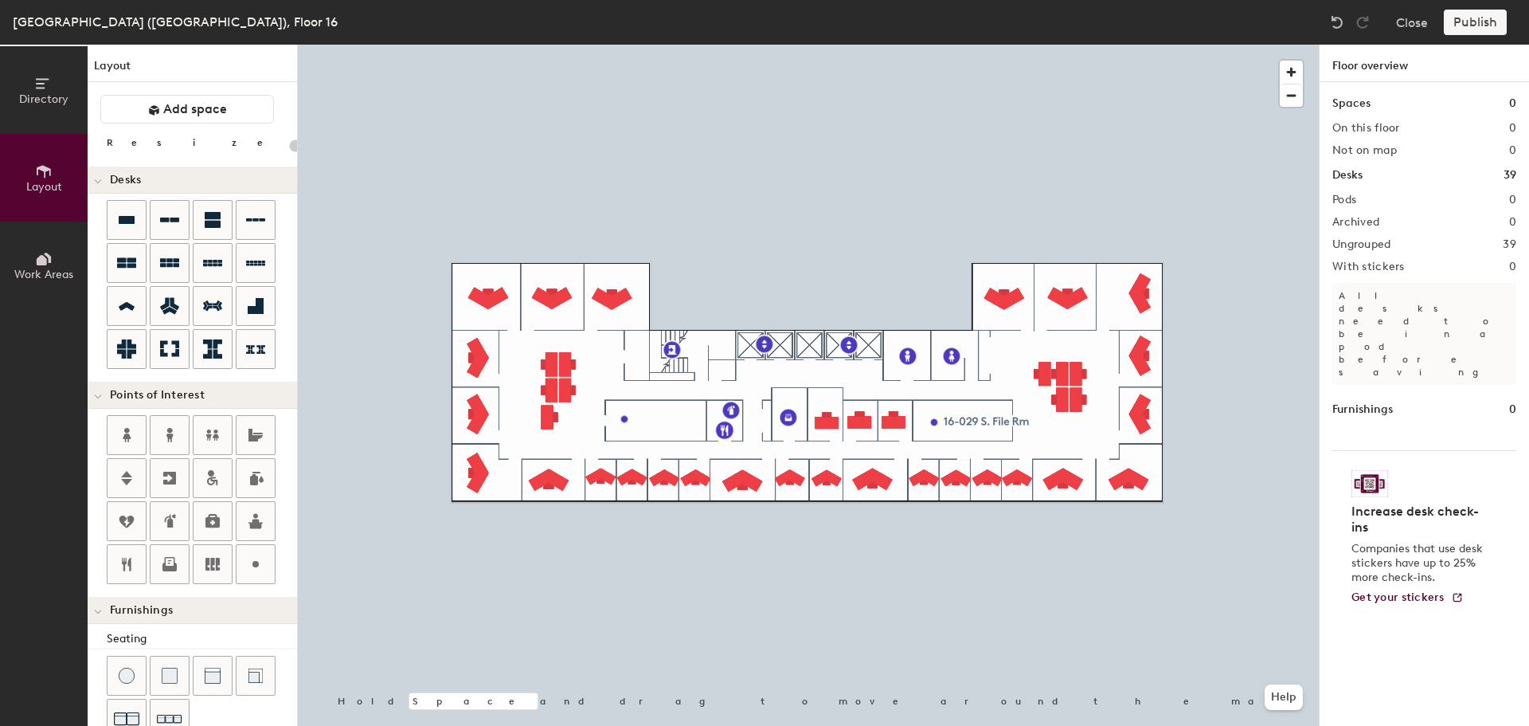
type input "160"
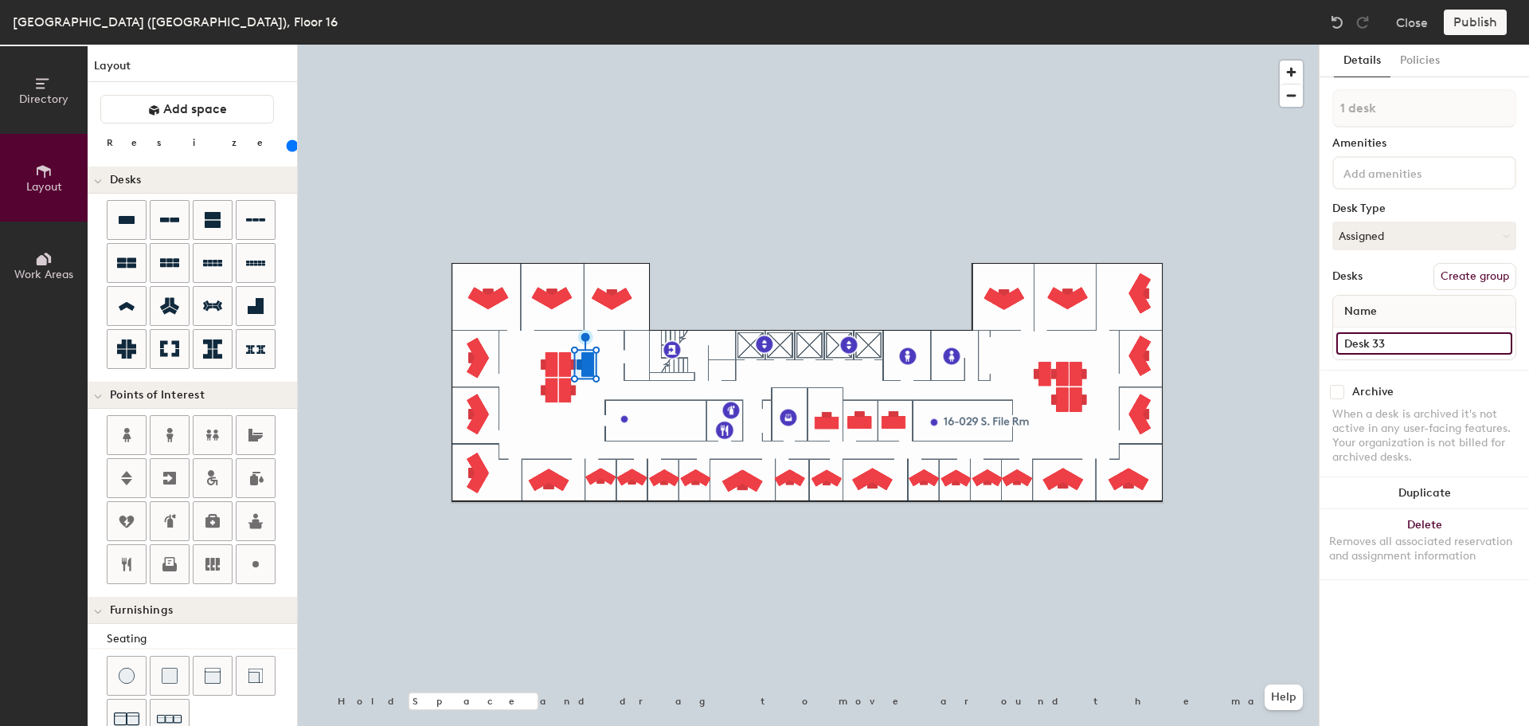
click at [1381, 340] on input "Desk 33" at bounding box center [1424, 343] width 176 height 22
type input "16-039"
click at [1399, 343] on input "Desk 22" at bounding box center [1424, 343] width 176 height 22
click at [1400, 343] on input "06-" at bounding box center [1424, 343] width 176 height 22
drag, startPoint x: 1387, startPoint y: 346, endPoint x: 1325, endPoint y: 342, distance: 61.4
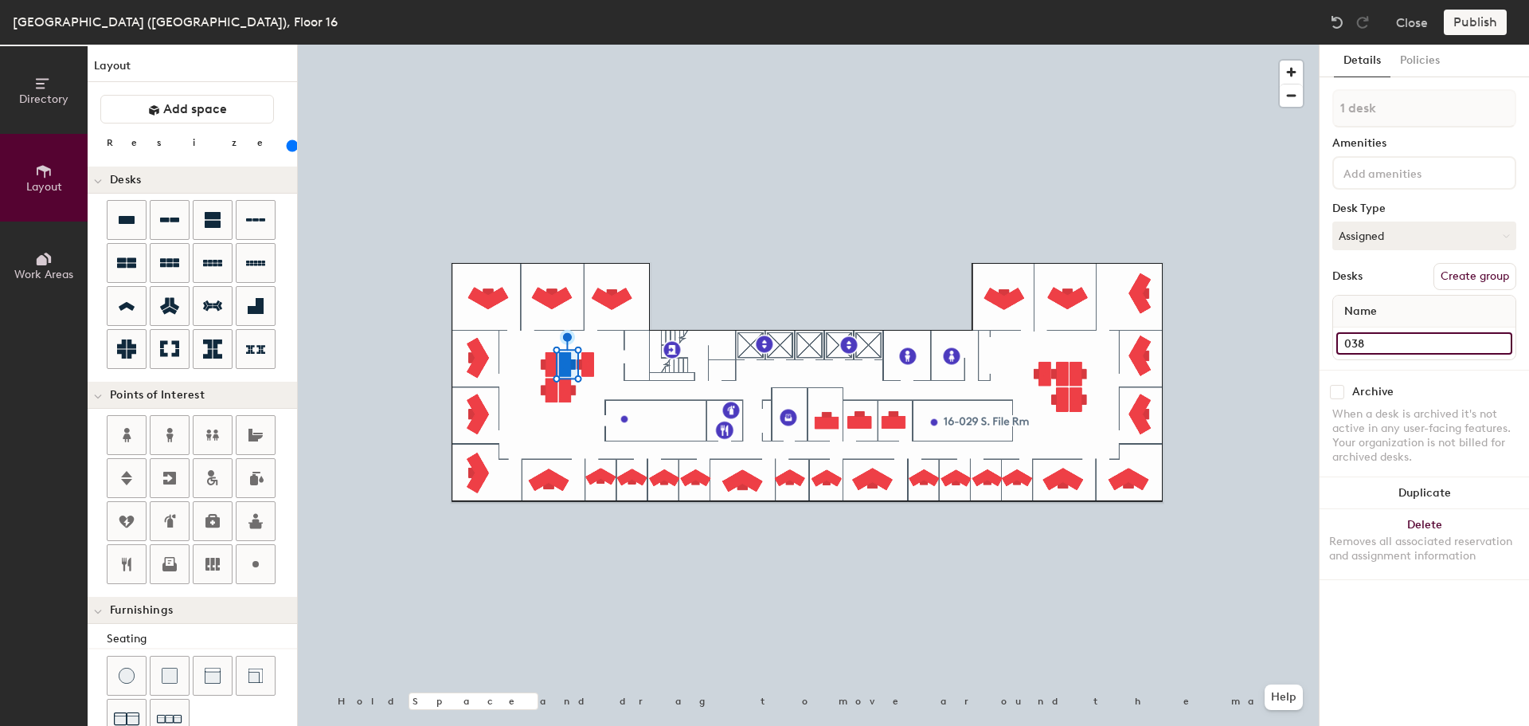
click at [1325, 343] on div "Details Policies 1 desk Amenities Desk Type Assigned Desks Create group Name 03…" at bounding box center [1424, 385] width 209 height 681
type input "06-038"
click at [1405, 339] on input "Desk 21" at bounding box center [1424, 343] width 176 height 22
type input "0"
type input "16-037"
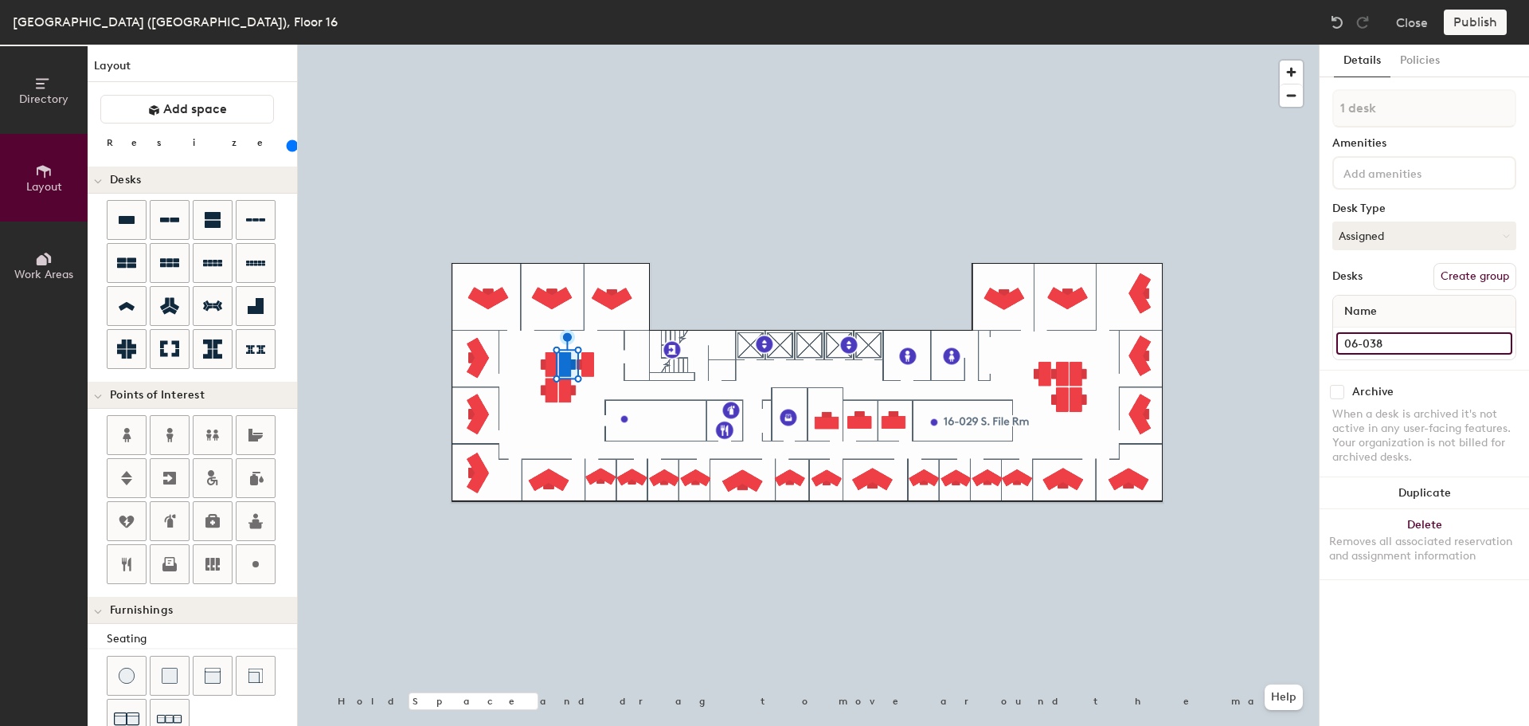
click at [1355, 342] on input "06-038" at bounding box center [1424, 343] width 176 height 22
click at [1351, 342] on input "06-038" at bounding box center [1424, 343] width 176 height 22
type input "16-038"
click at [1362, 335] on input "Desk 34" at bounding box center [1424, 343] width 176 height 22
type input "16-036"
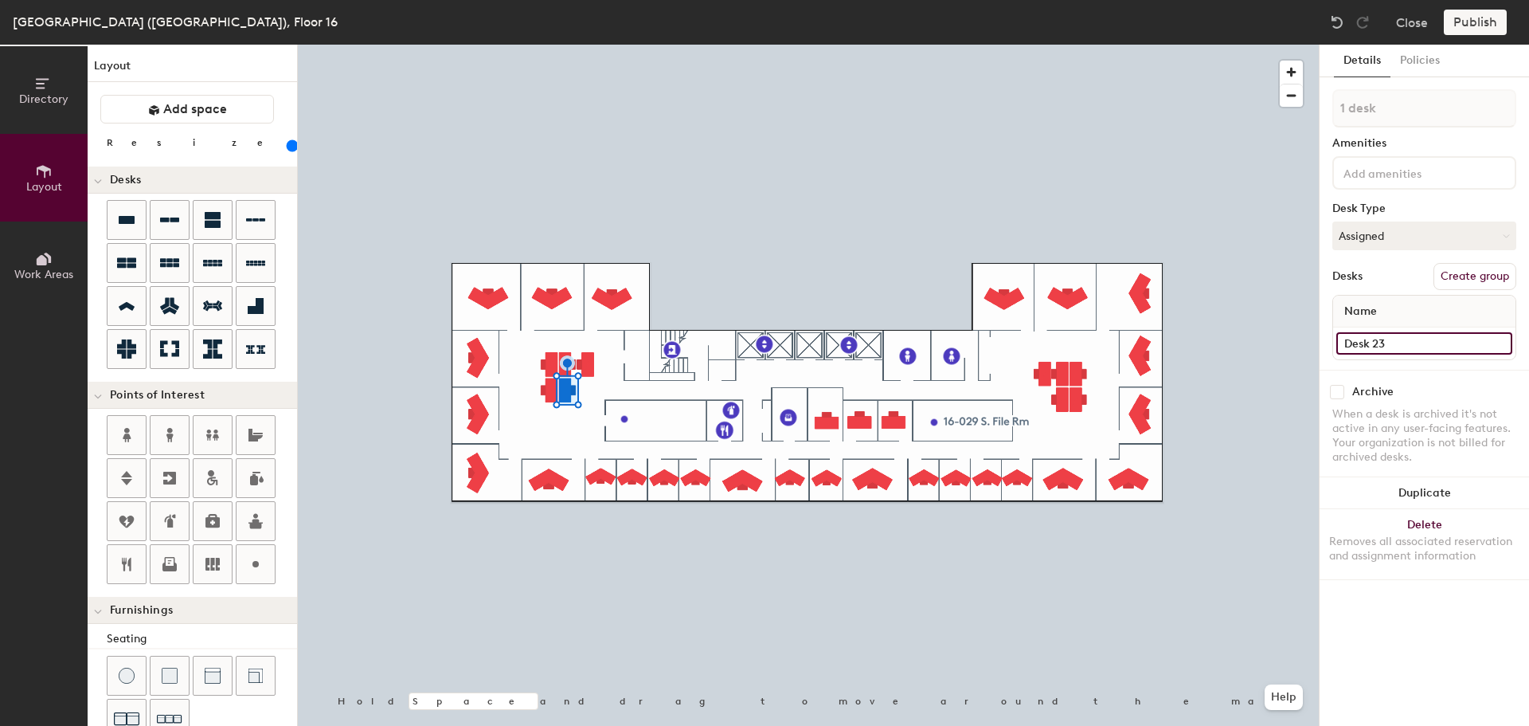
click at [1417, 341] on input "Desk 23" at bounding box center [1424, 343] width 176 height 22
type input "16-035"
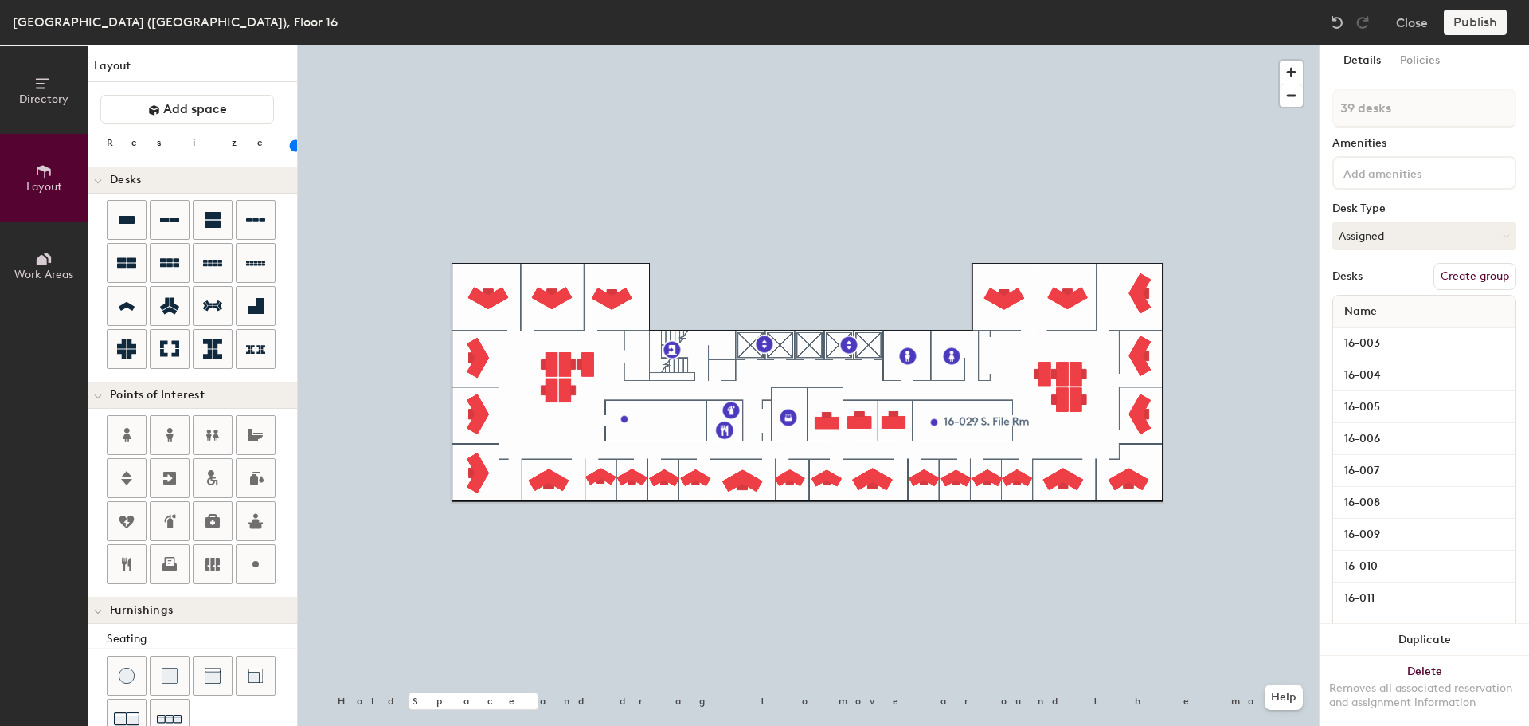
click at [1488, 276] on button "Create group" at bounding box center [1475, 276] width 83 height 27
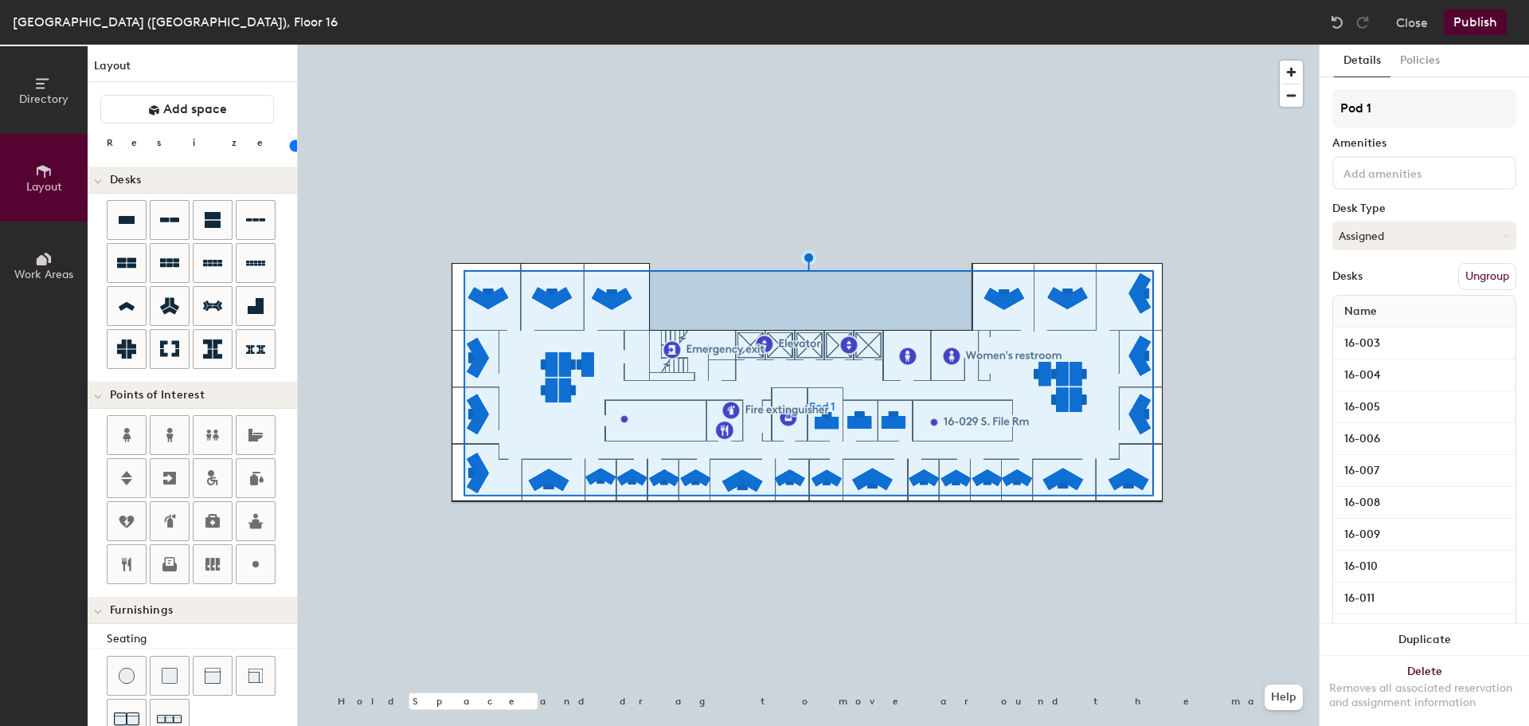
type input "20"
click at [1311, 108] on div "Directory Layout Work Areas Layout Add space Resize Desks Points of Interest Fu…" at bounding box center [764, 385] width 1529 height 681
type input "O"
type input "20"
type input "Offic"
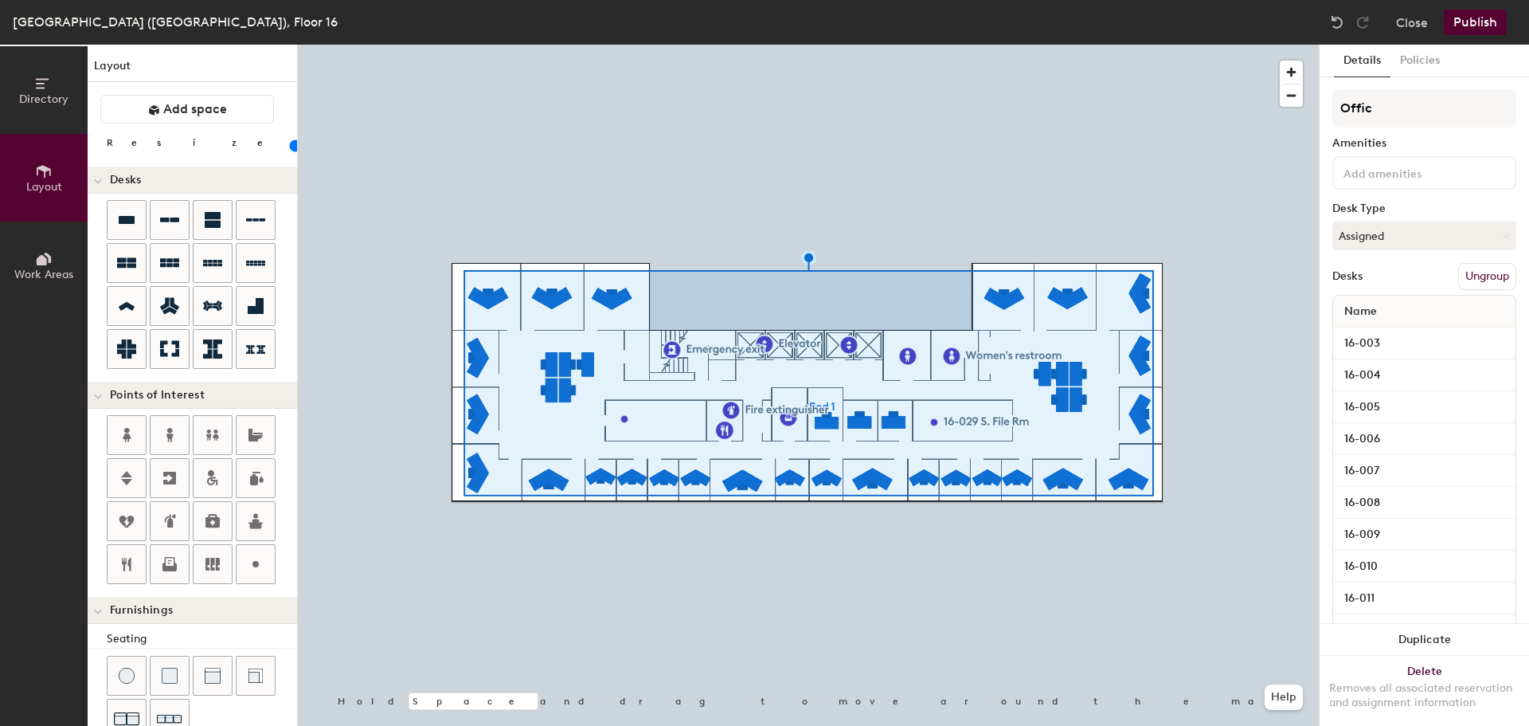
type input "20"
type input "Office"
type input "20"
type input "Offices"
type input "20"
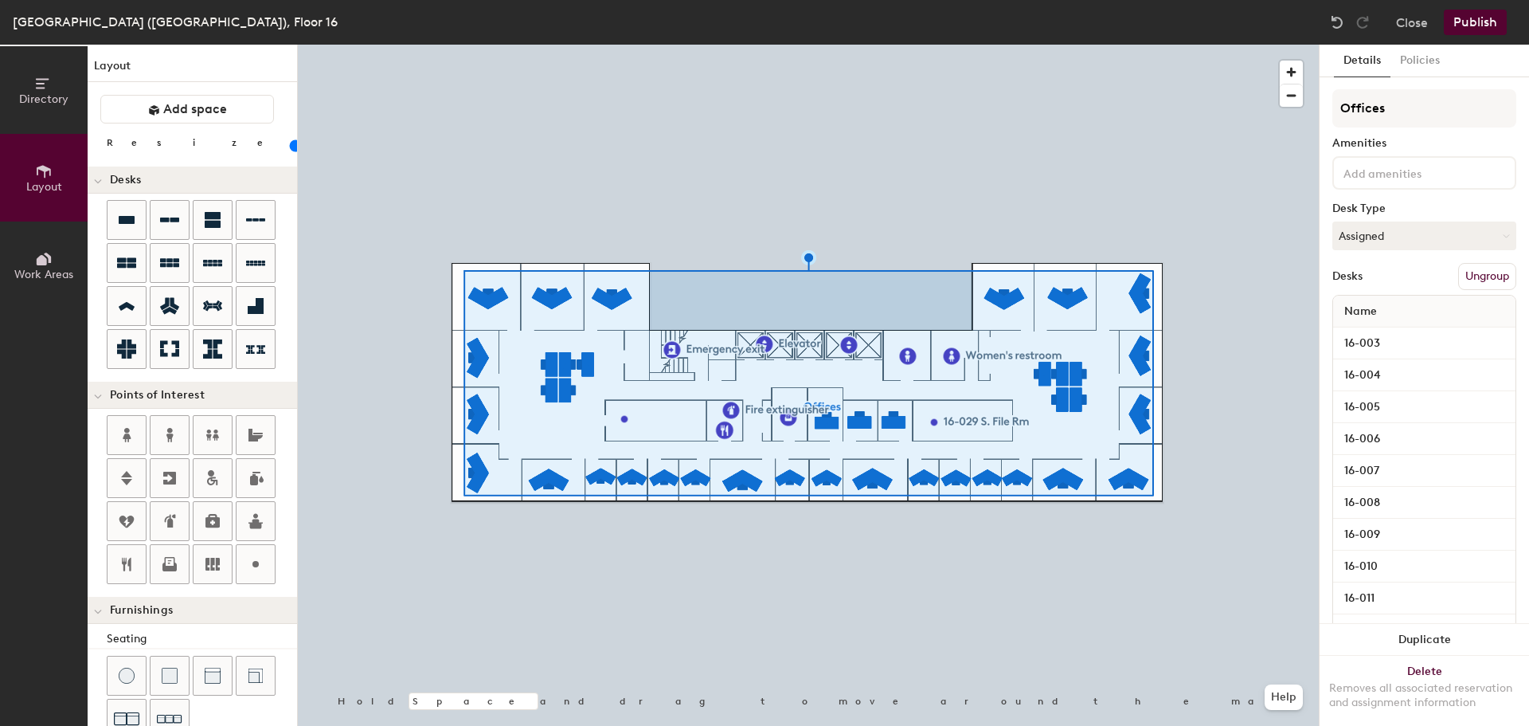
type input "Offices"
click at [1489, 28] on button "Publish" at bounding box center [1475, 22] width 63 height 25
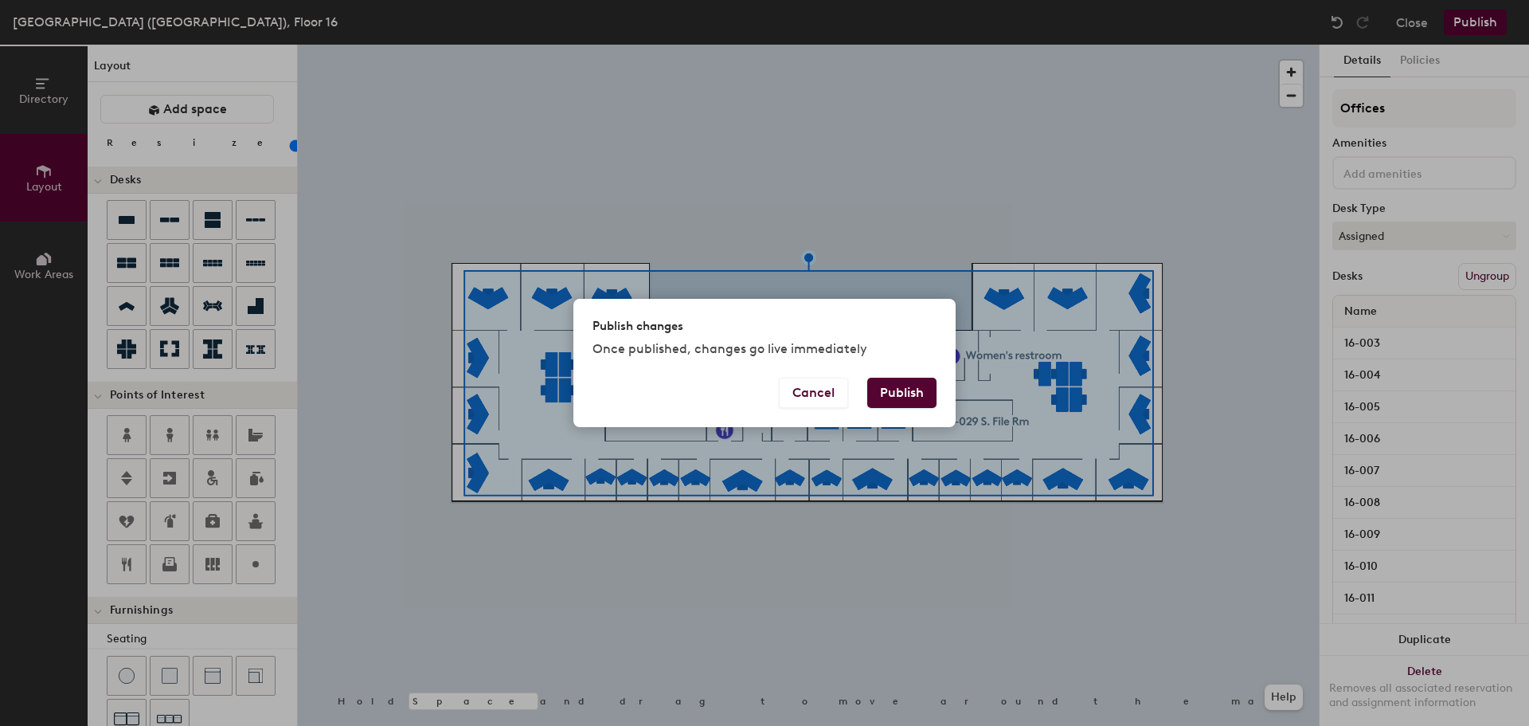
click at [901, 389] on button "Publish" at bounding box center [901, 393] width 69 height 30
type input "20"
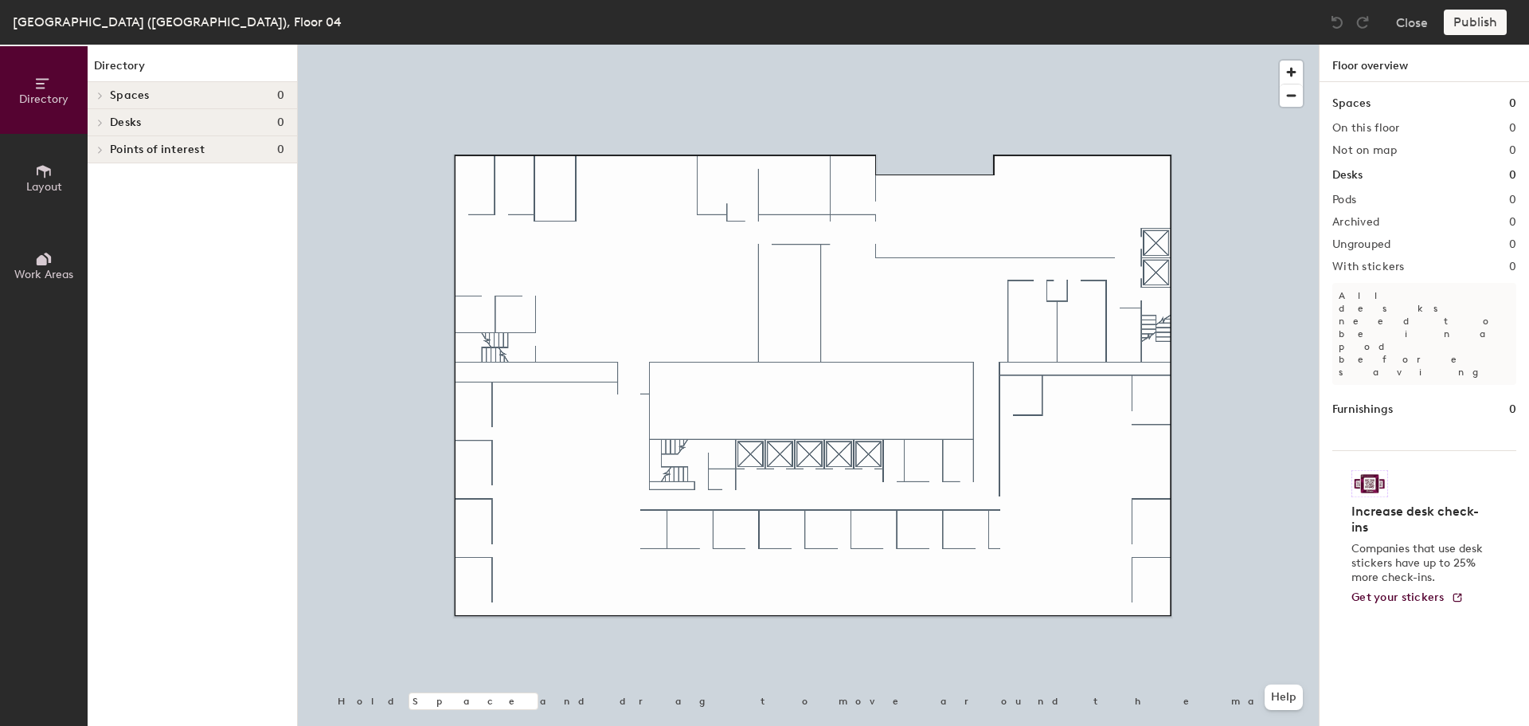
click at [671, 45] on div at bounding box center [808, 45] width 1021 height 0
click at [47, 179] on icon at bounding box center [44, 171] width 18 height 18
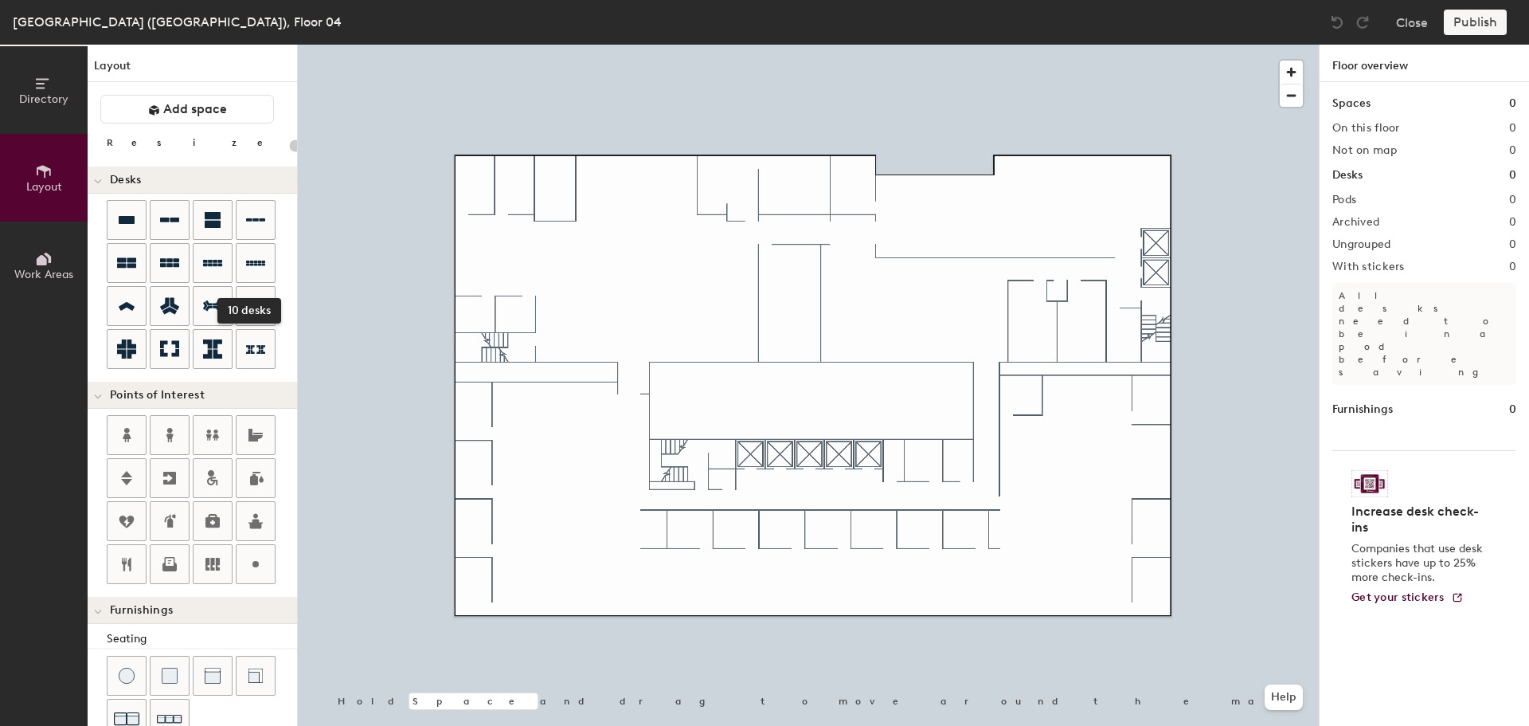
click at [259, 261] on icon at bounding box center [255, 263] width 19 height 6
click at [252, 350] on icon at bounding box center [255, 349] width 19 height 9
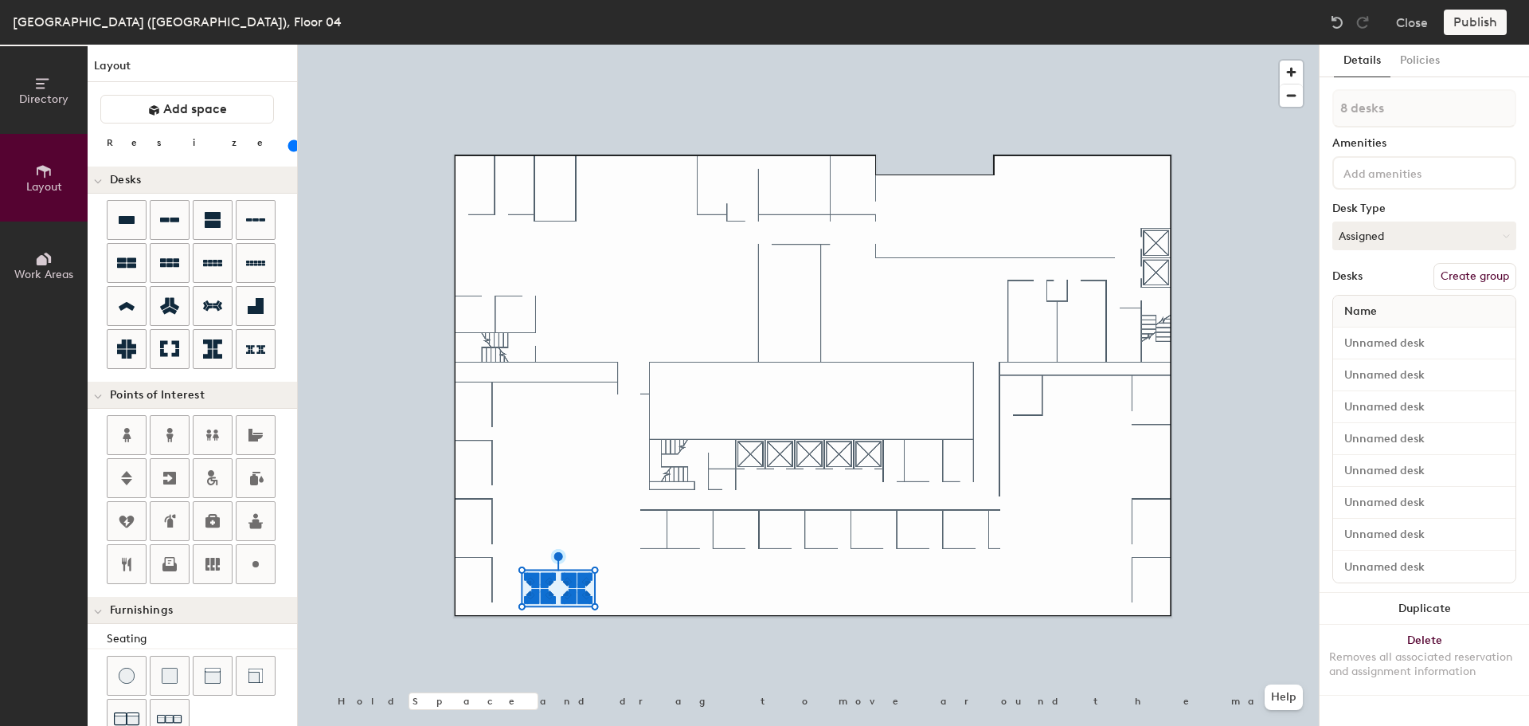
click at [621, 45] on div at bounding box center [808, 45] width 1021 height 0
click at [1405, 607] on button "Duplicate" at bounding box center [1424, 609] width 209 height 32
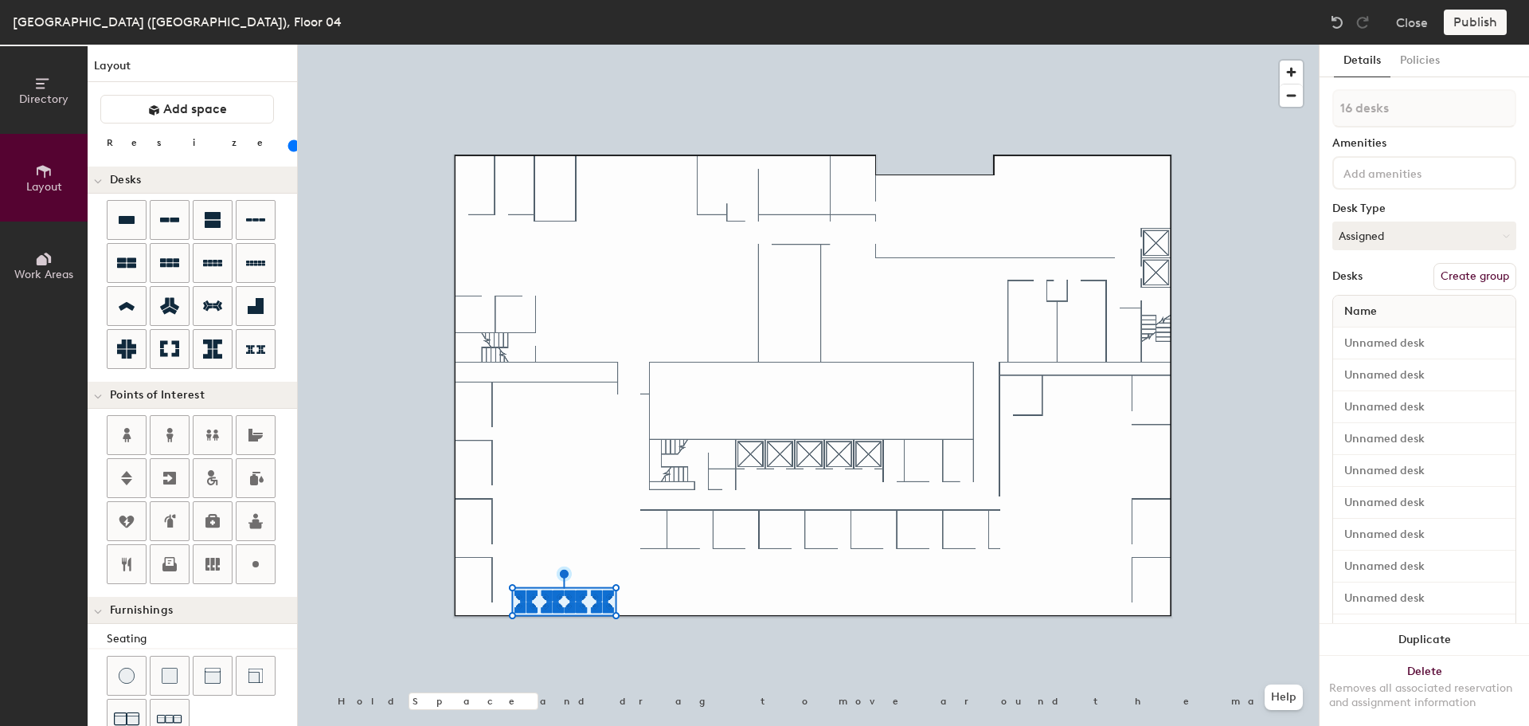
click at [1383, 624] on button "Duplicate" at bounding box center [1424, 640] width 209 height 32
click at [1390, 628] on button "Duplicate" at bounding box center [1424, 640] width 209 height 32
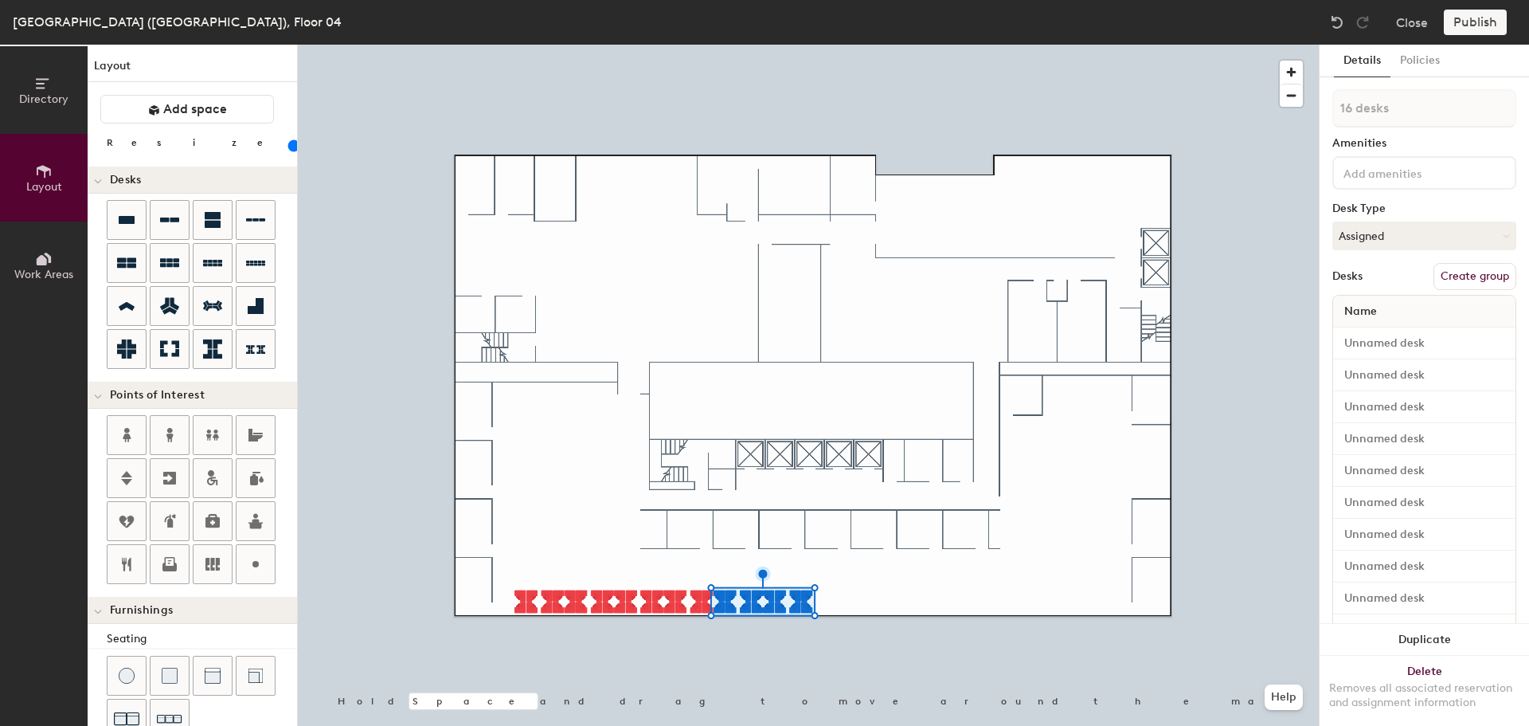
type input "80"
